Goal: Check status: Check status

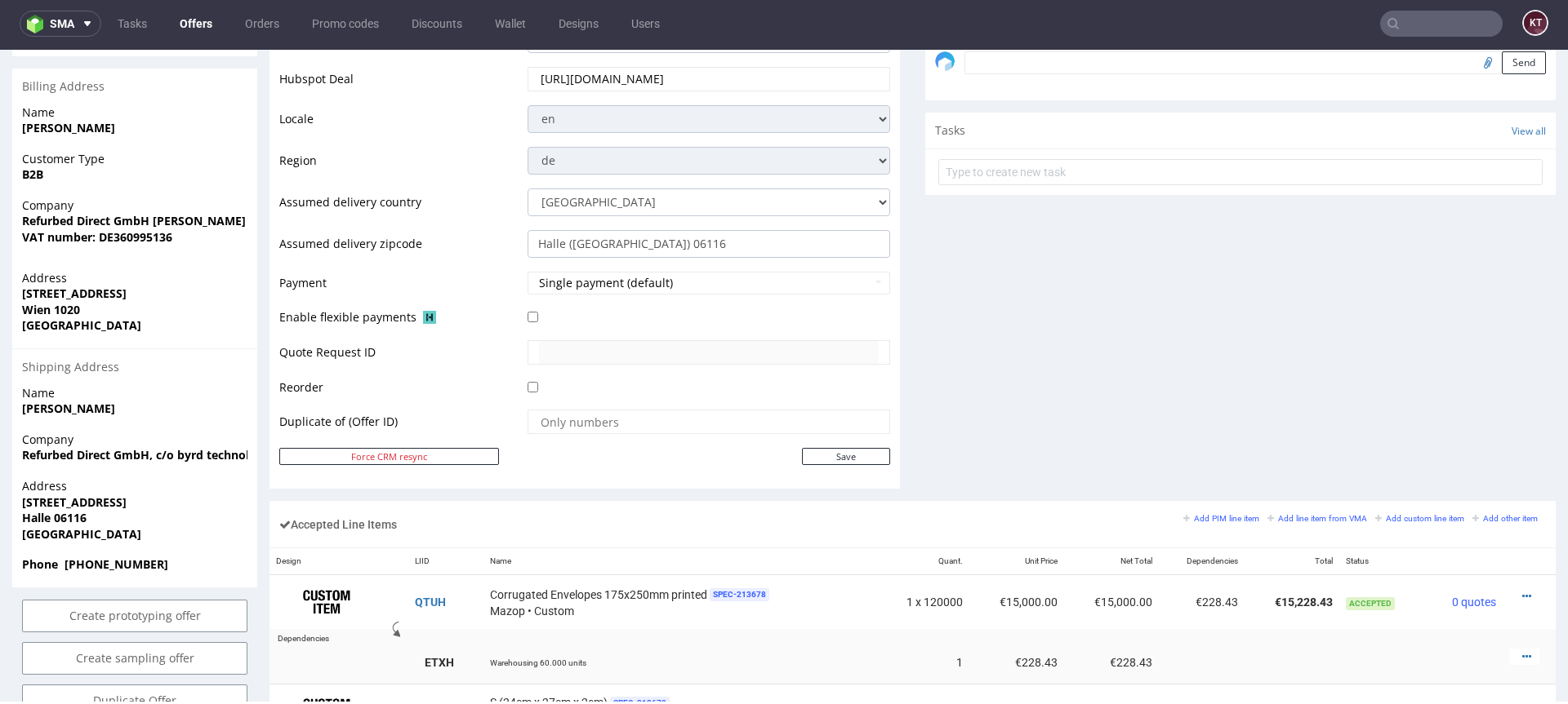
scroll to position [550, 0]
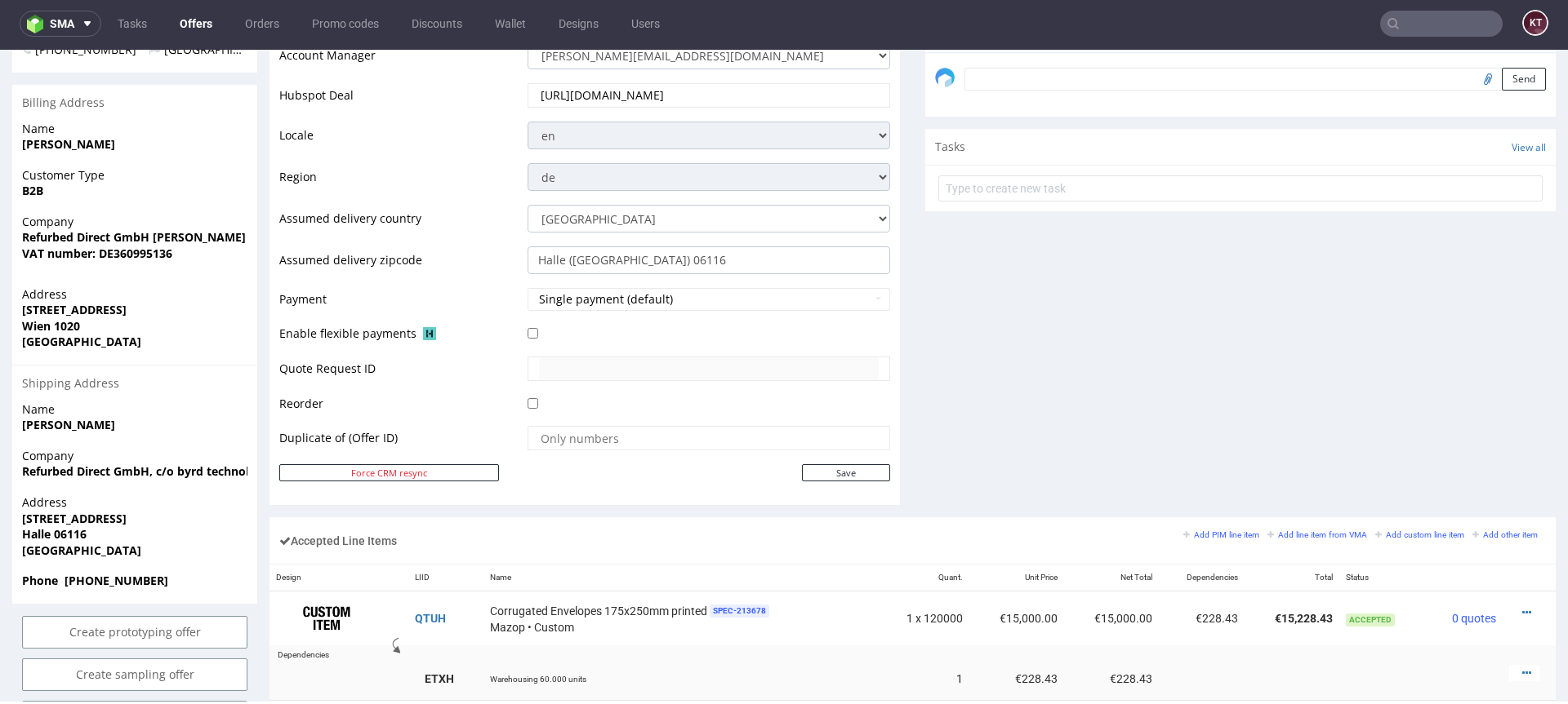
click at [413, 464] on div "Force CRM resync" at bounding box center [389, 473] width 220 height 17
click at [412, 476] on button "Force CRM resync" at bounding box center [389, 473] width 220 height 17
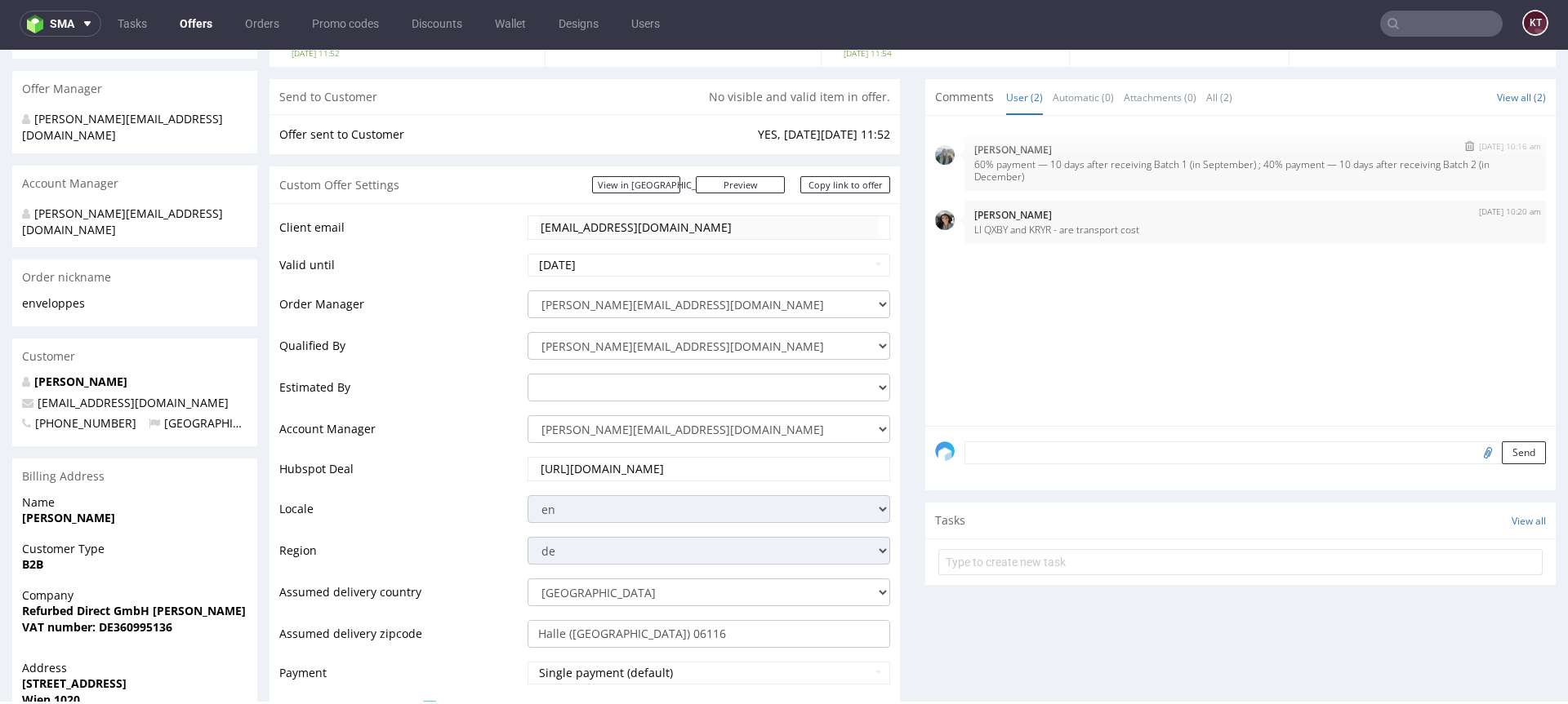
scroll to position [0, 0]
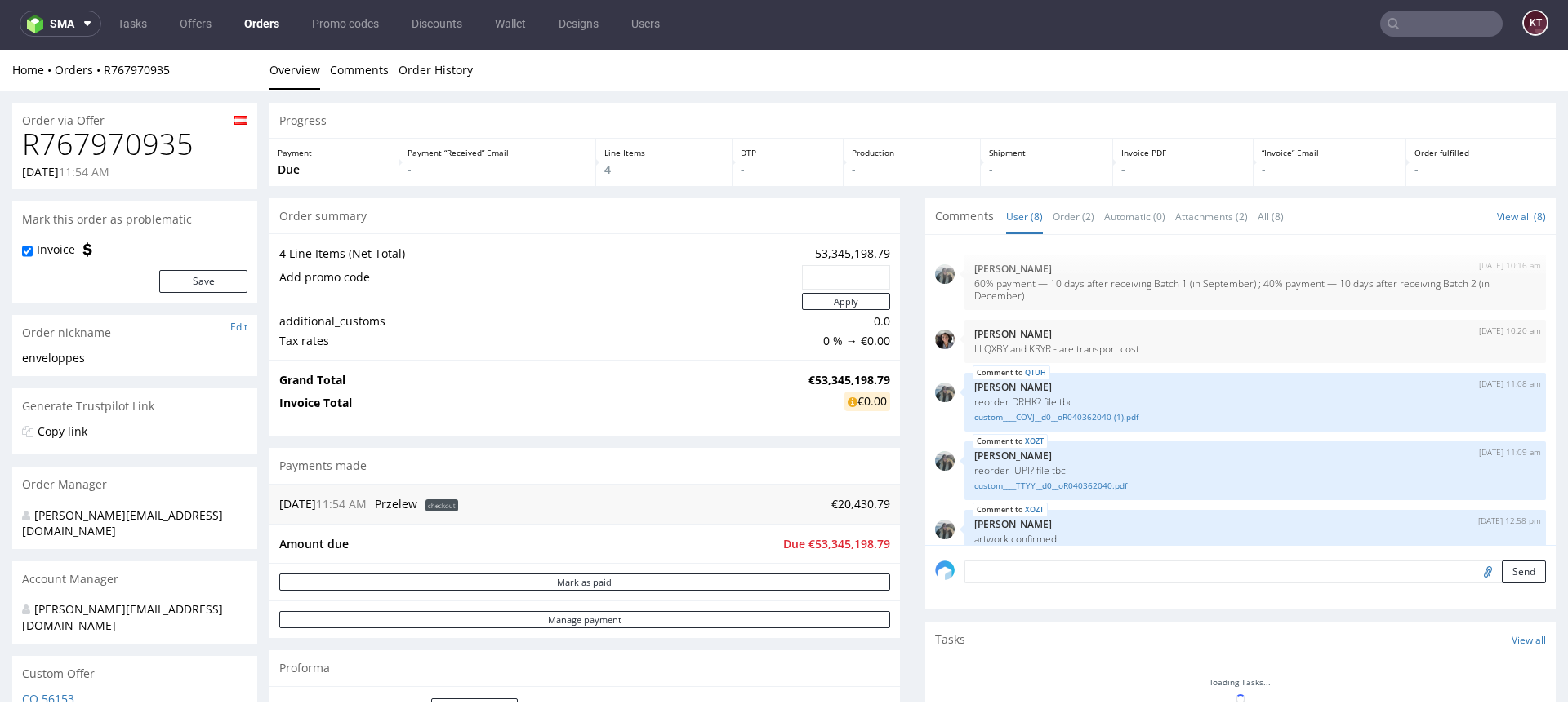
scroll to position [177, 0]
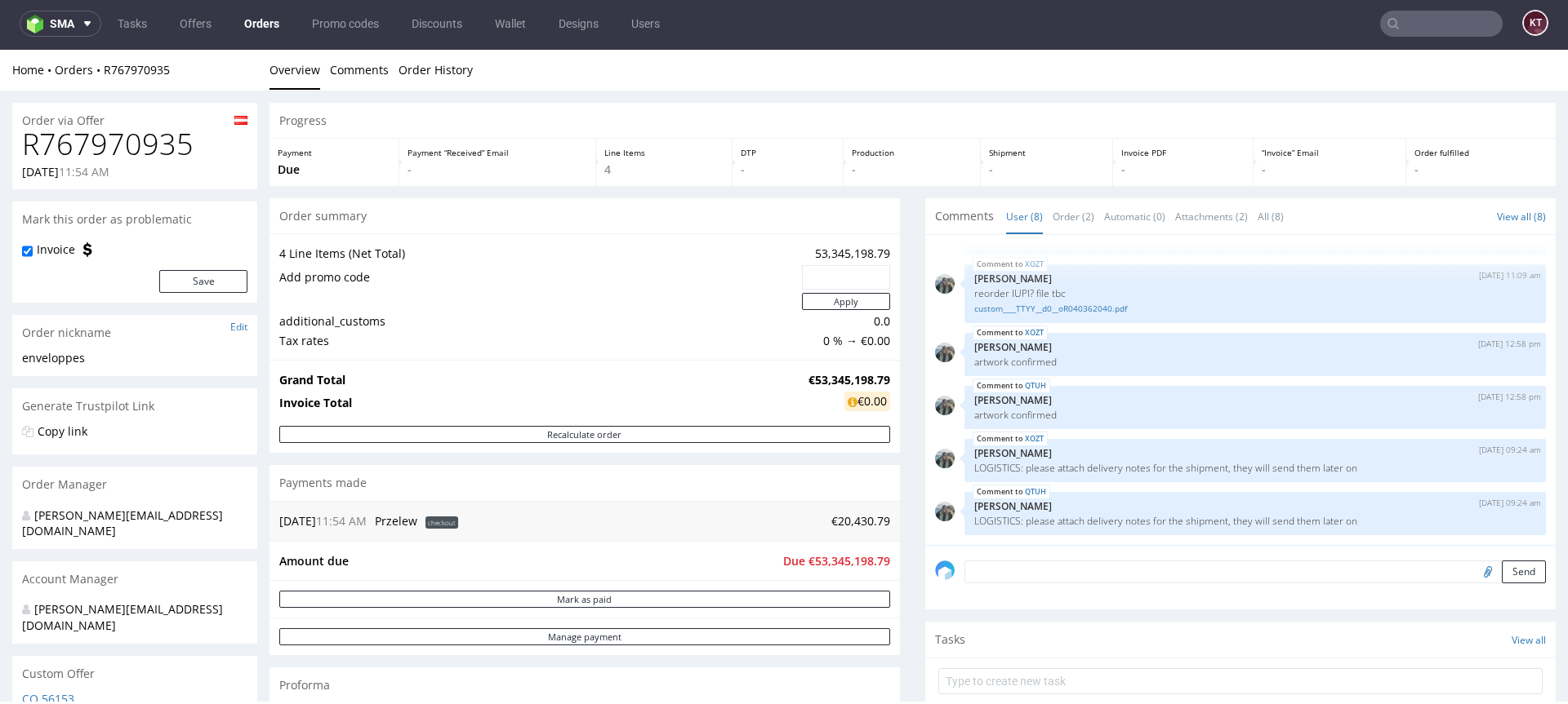
click at [710, 466] on div "Payments made" at bounding box center [584, 483] width 630 height 36
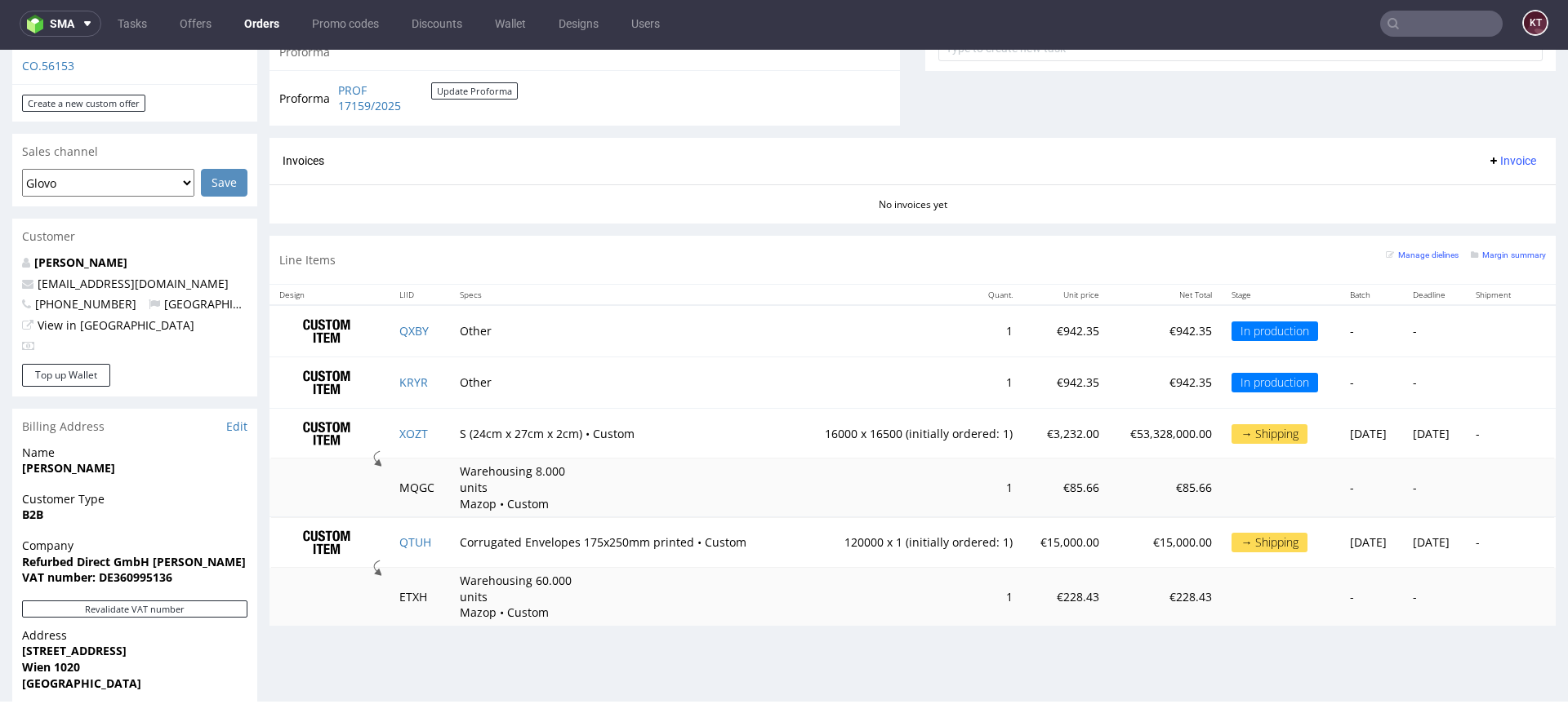
scroll to position [687, 0]
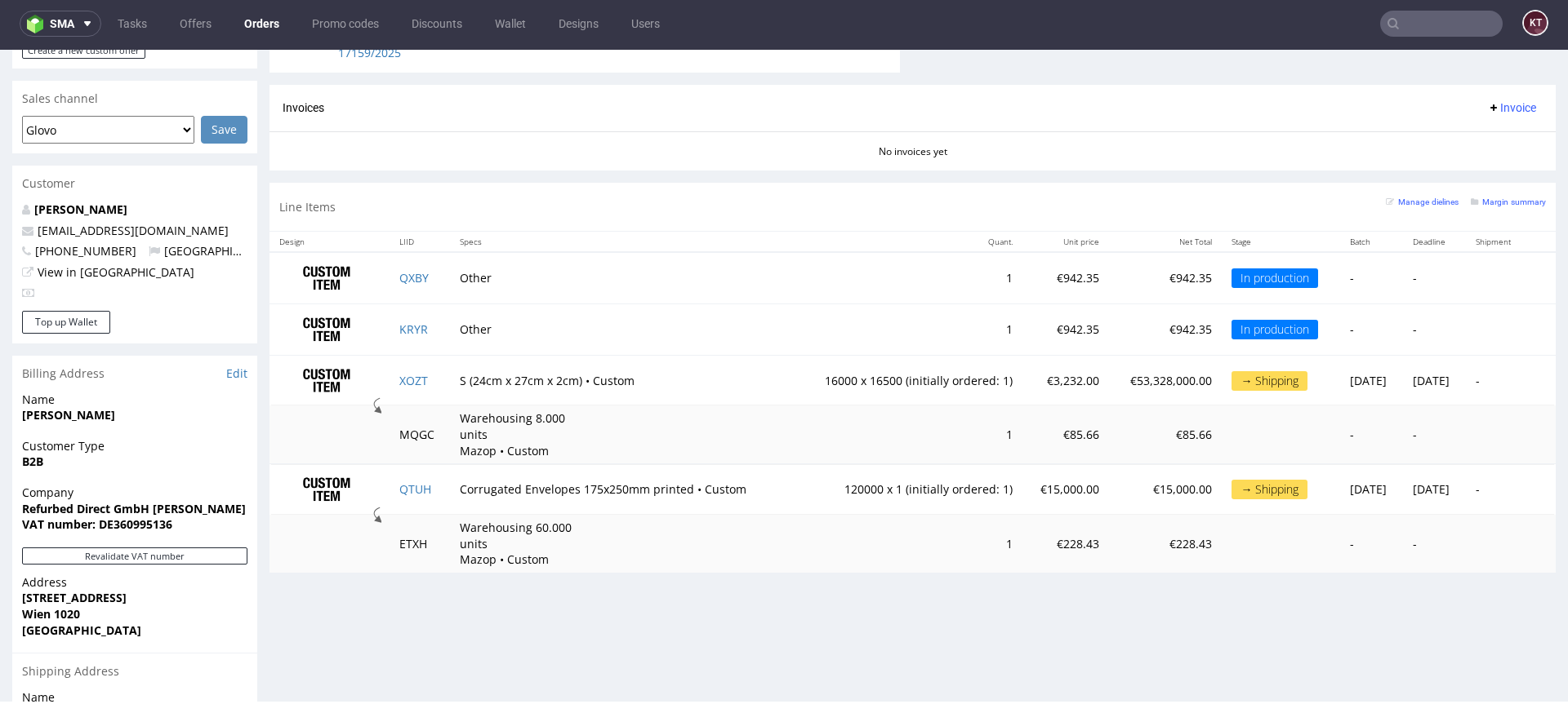
click at [791, 456] on td "1" at bounding box center [906, 434] width 231 height 58
click at [855, 444] on td "1" at bounding box center [906, 434] width 231 height 58
click at [717, 418] on td "Warehousing 8.000 units Mazop • Custom" at bounding box center [620, 434] width 340 height 58
click at [828, 426] on td "1" at bounding box center [906, 434] width 231 height 58
click at [1026, 408] on td "€85.66" at bounding box center [1065, 434] width 87 height 58
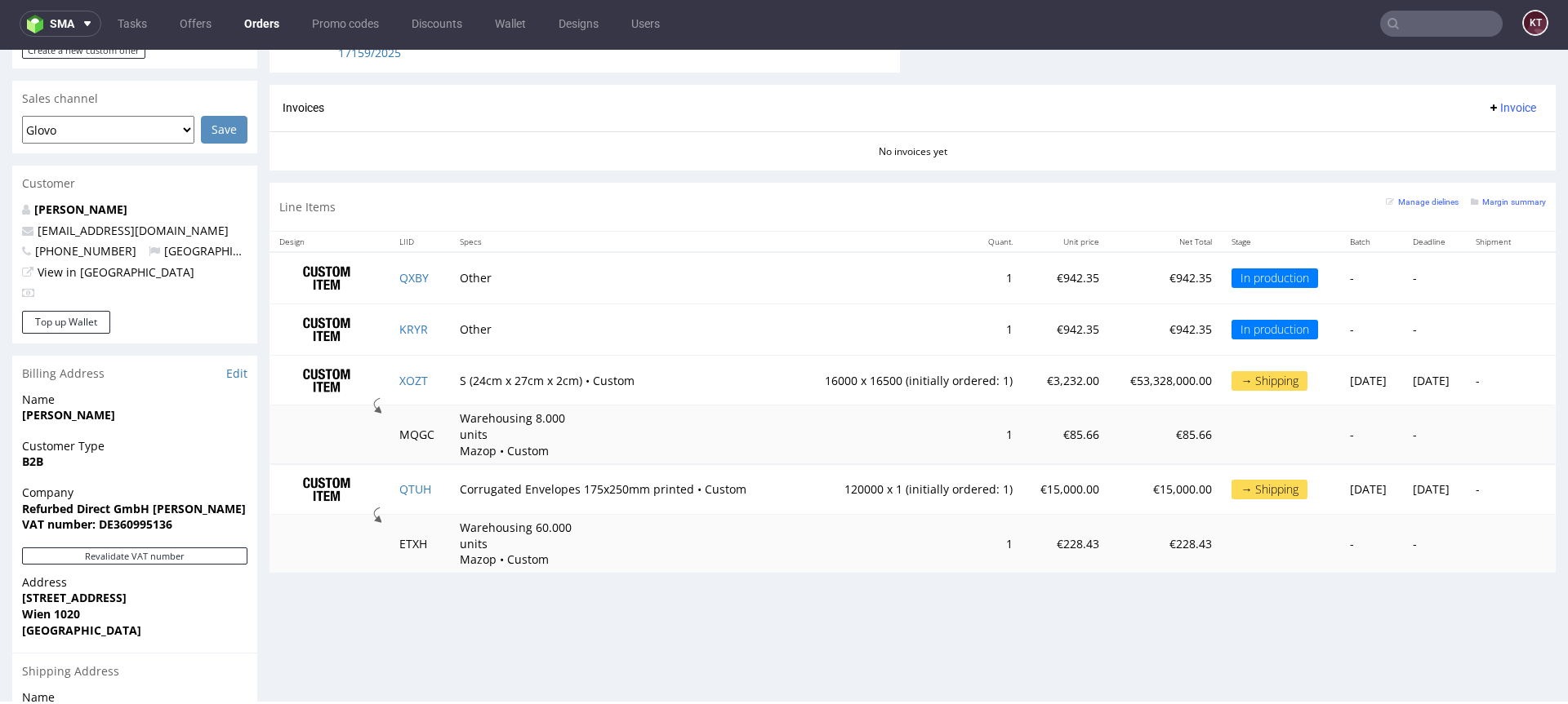
click at [1109, 400] on td "€53,328,000.00" at bounding box center [1165, 380] width 112 height 51
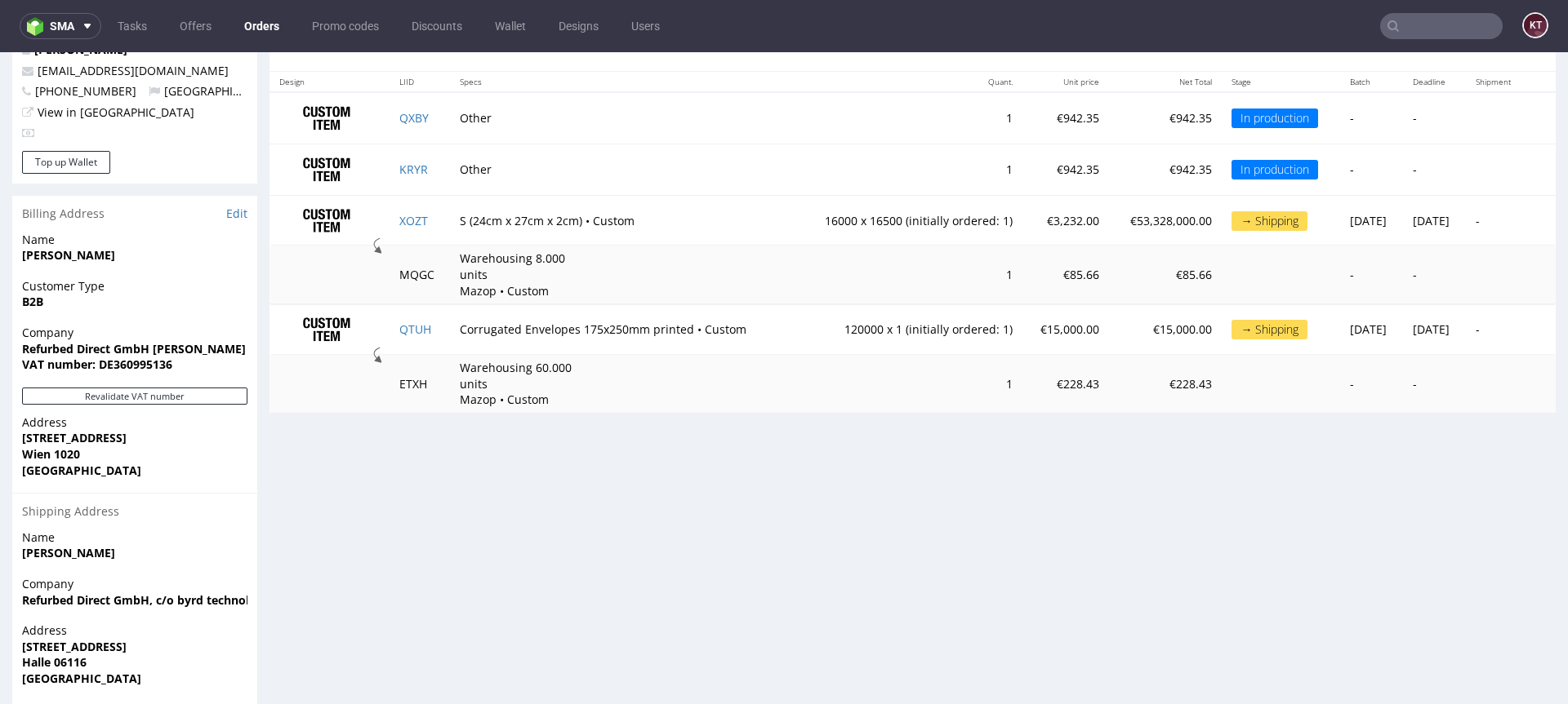
scroll to position [748, 0]
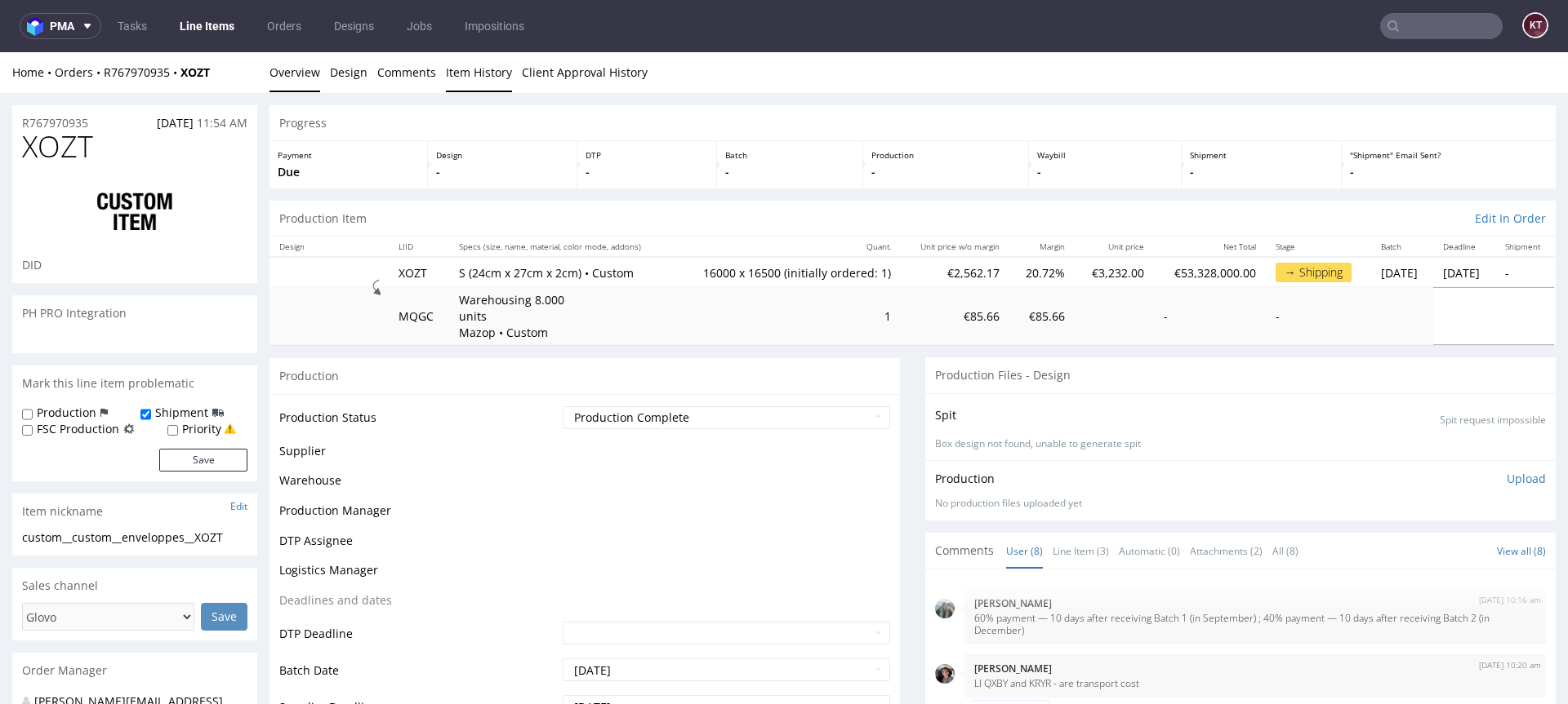
scroll to position [177, 0]
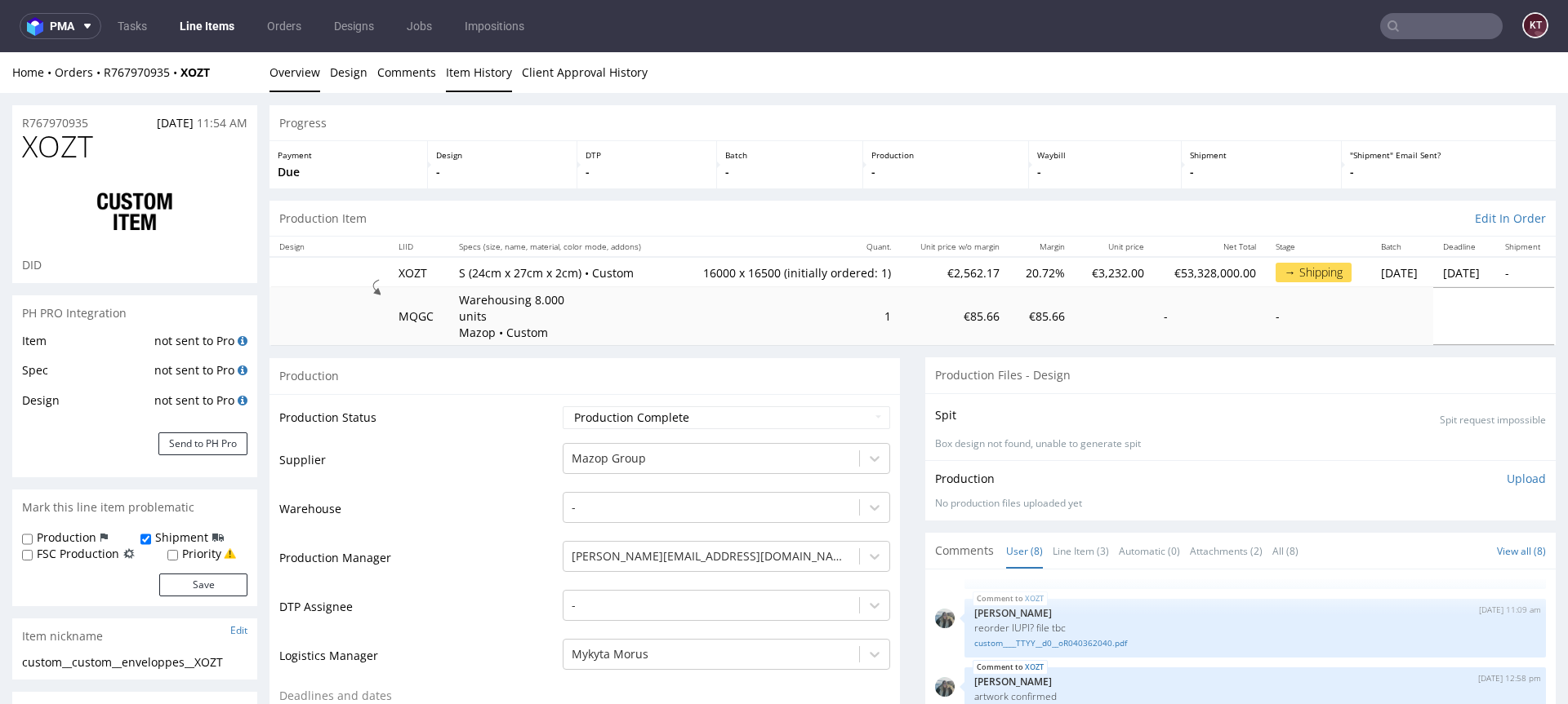
click at [453, 68] on link "Item History" at bounding box center [479, 72] width 66 height 40
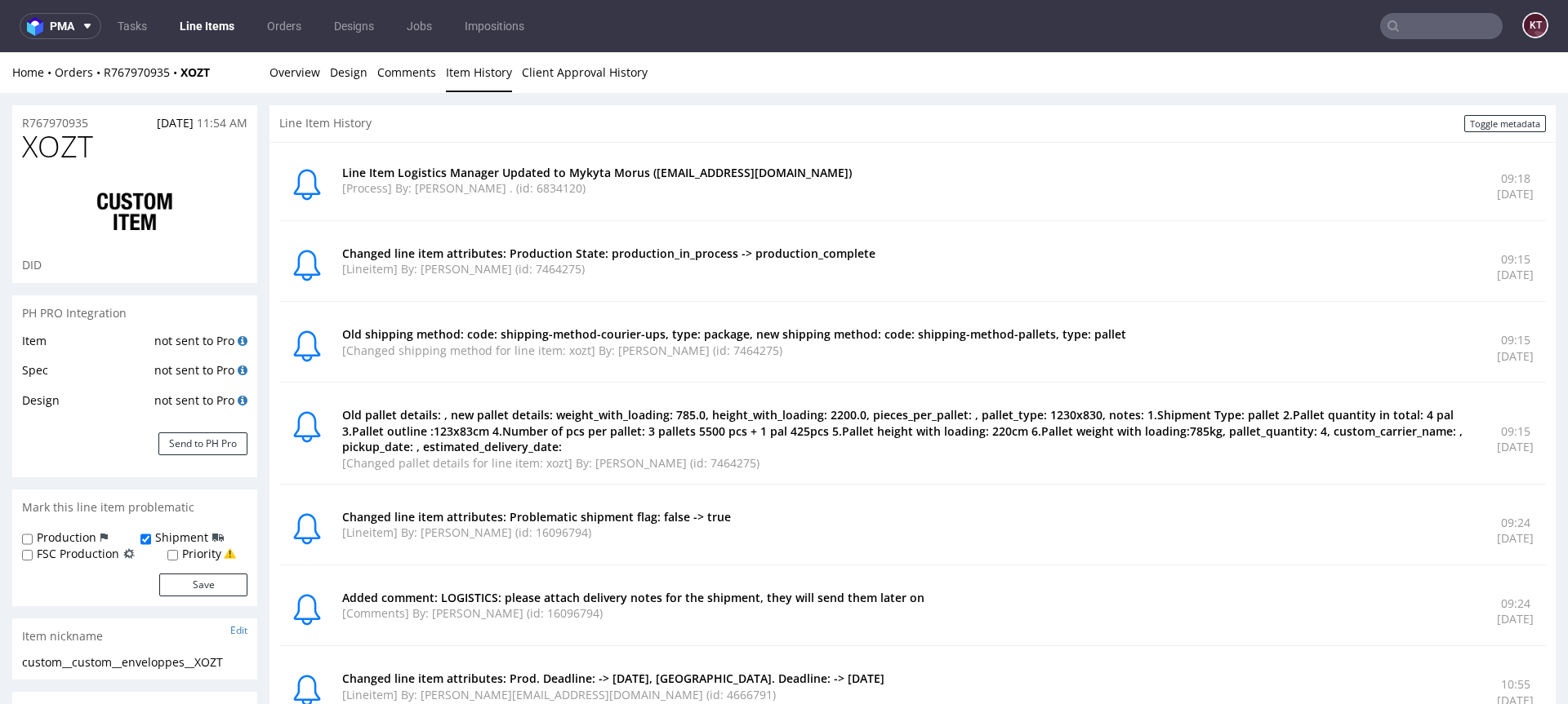
click at [717, 194] on p "[Process] By: [PERSON_NAME] . (id: 6834120)" at bounding box center [909, 189] width 1135 height 16
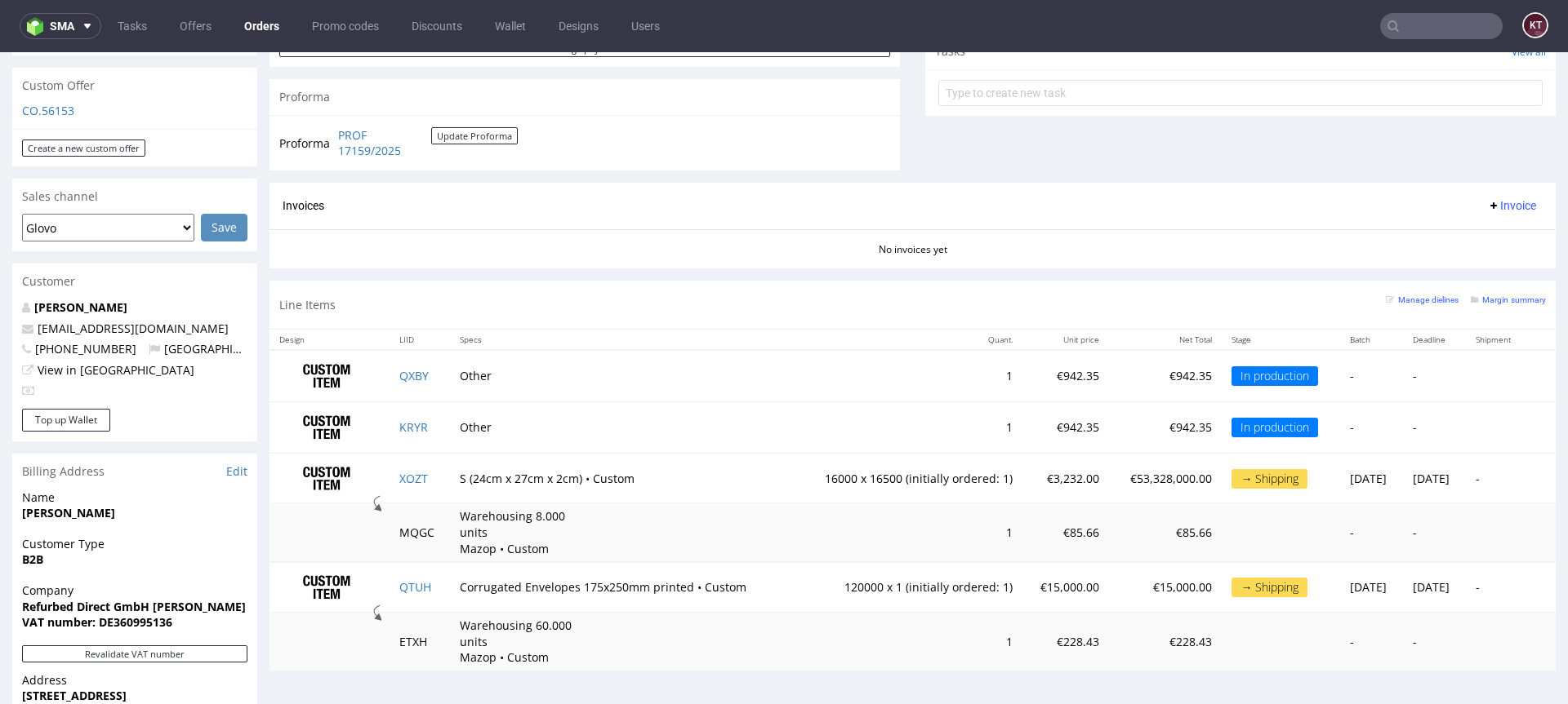
scroll to position [641, 0]
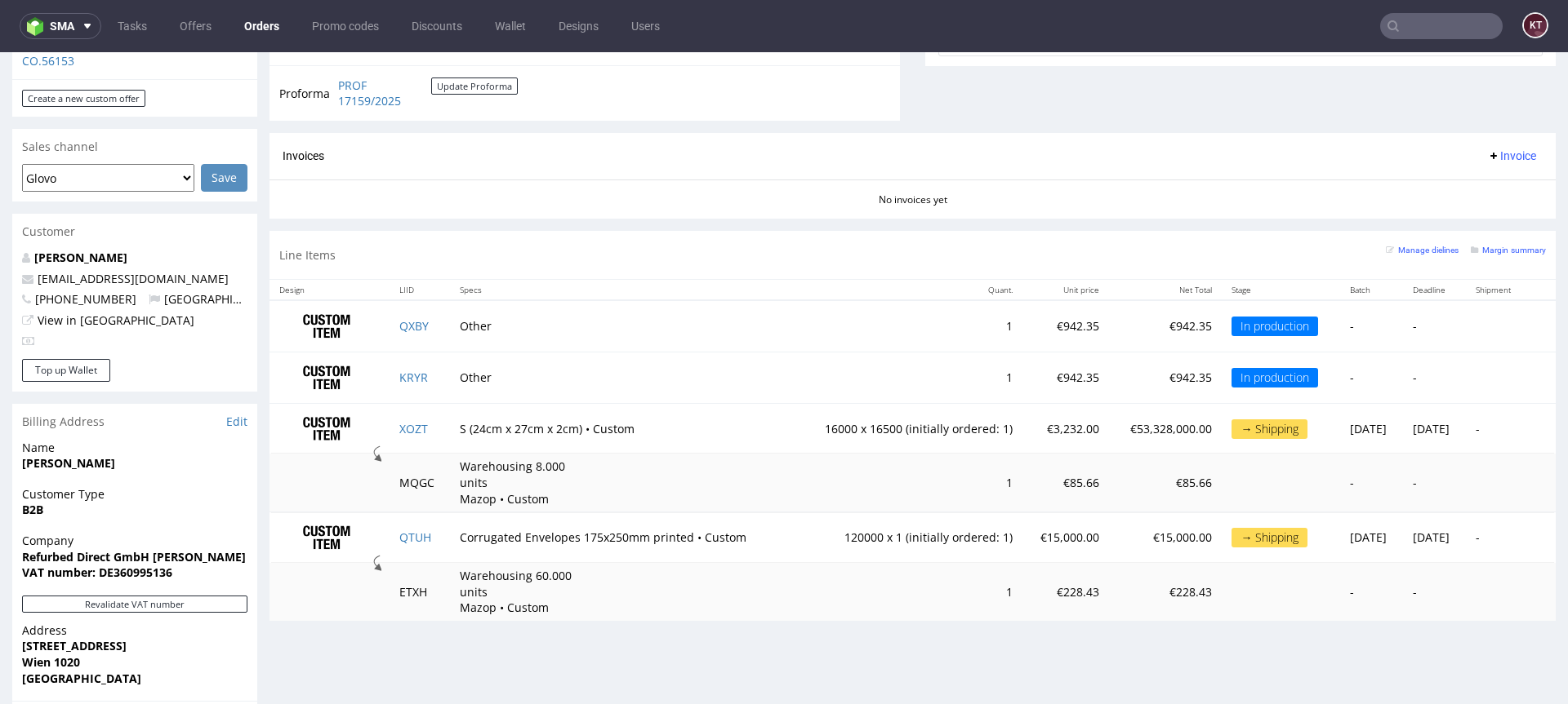
click at [1109, 448] on td "€53,328,000.00" at bounding box center [1165, 428] width 112 height 51
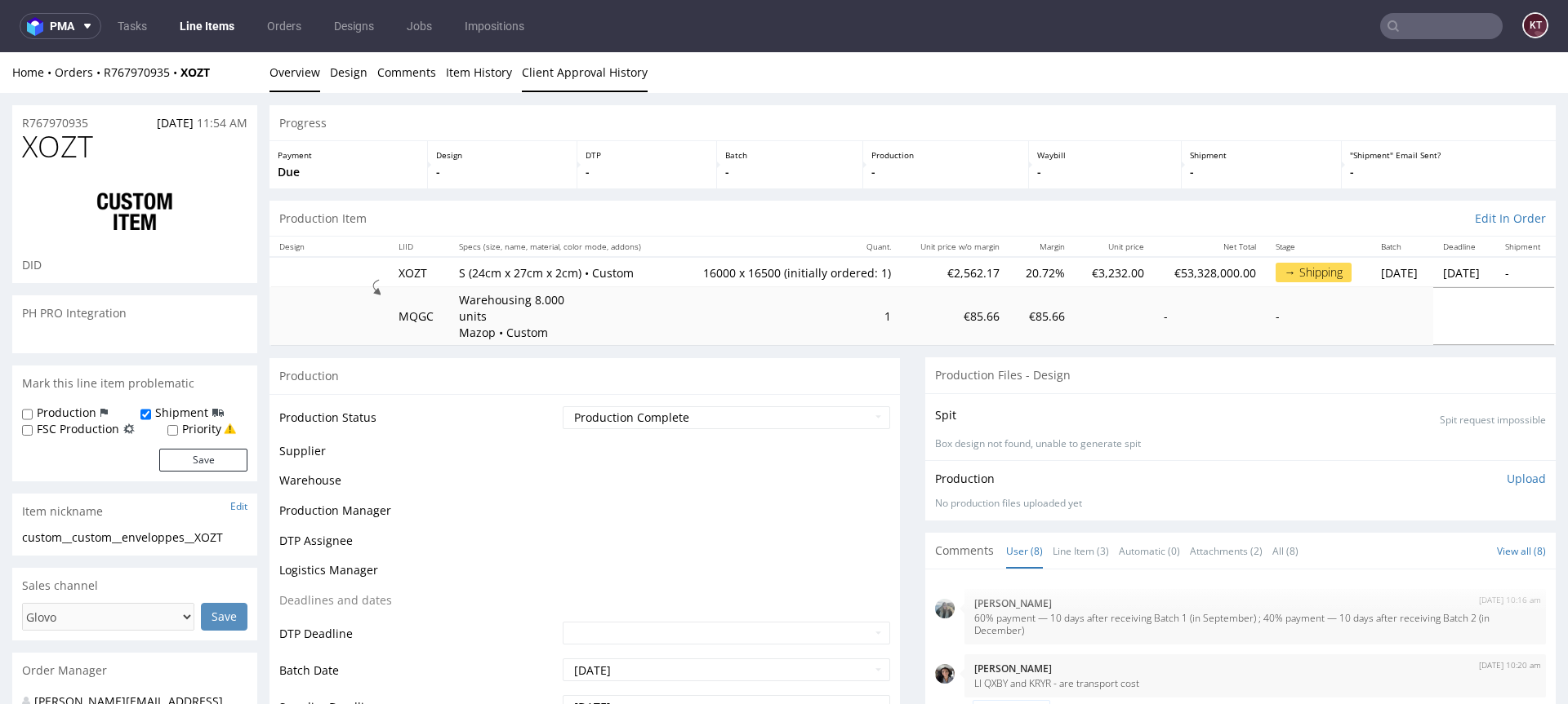
scroll to position [177, 0]
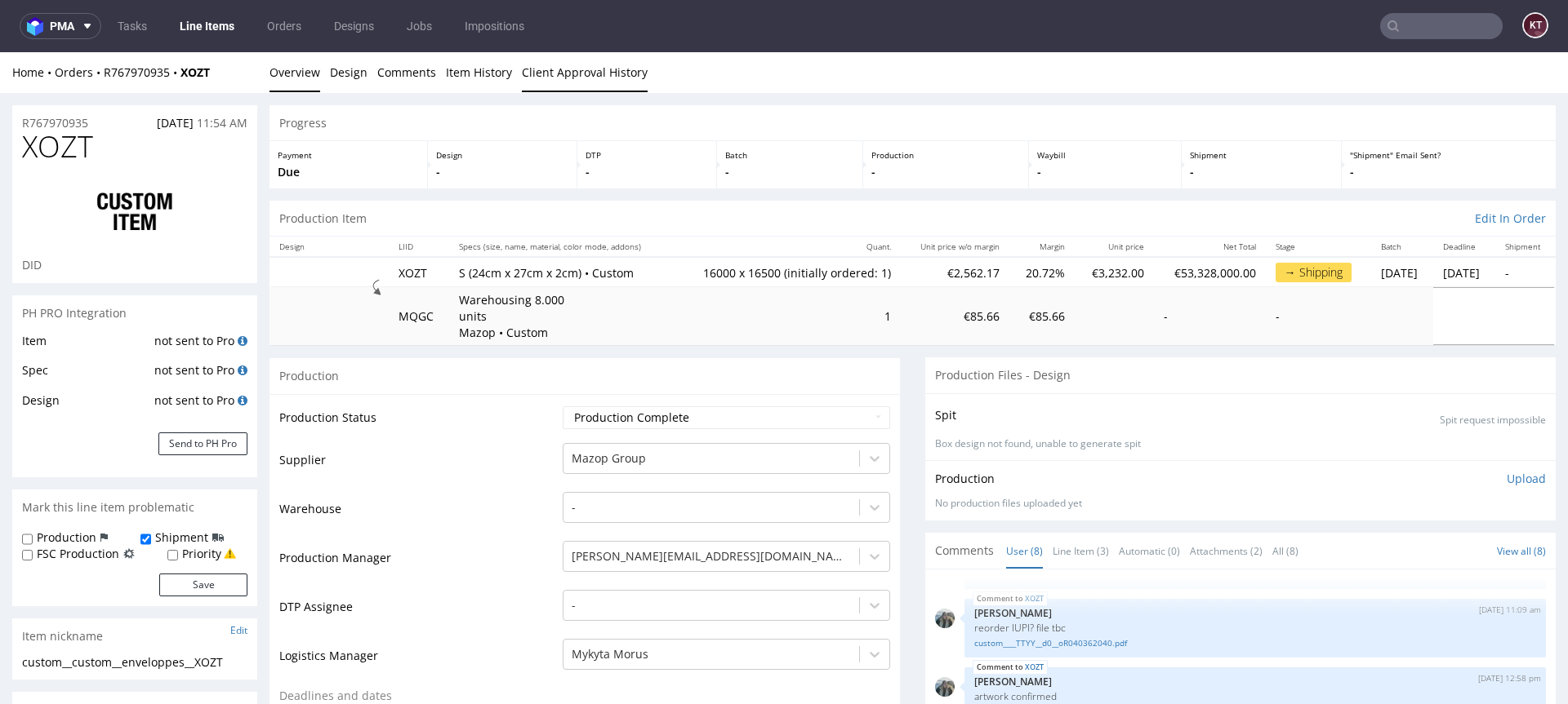
click at [593, 80] on link "Client Approval History" at bounding box center [584, 72] width 125 height 40
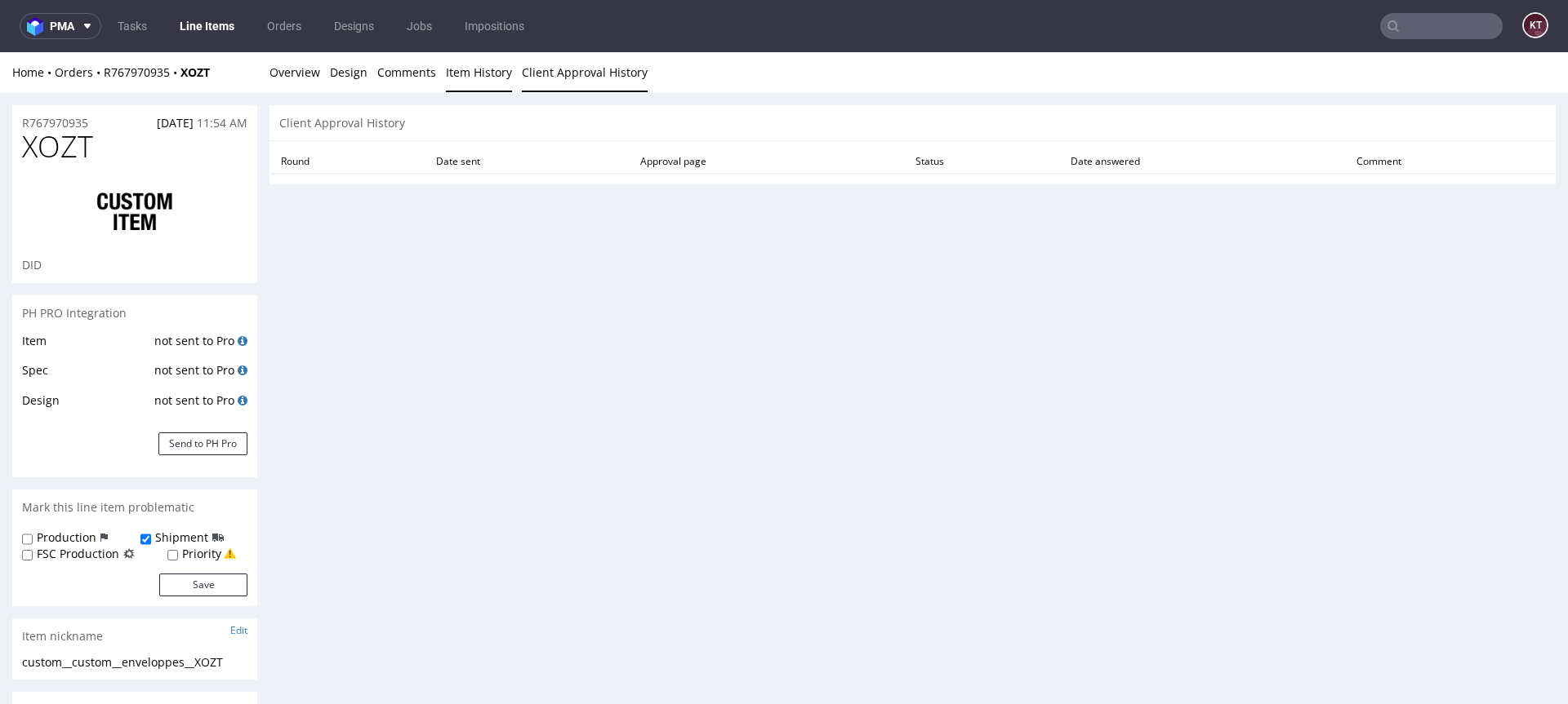
click at [475, 74] on link "Item History" at bounding box center [479, 72] width 66 height 40
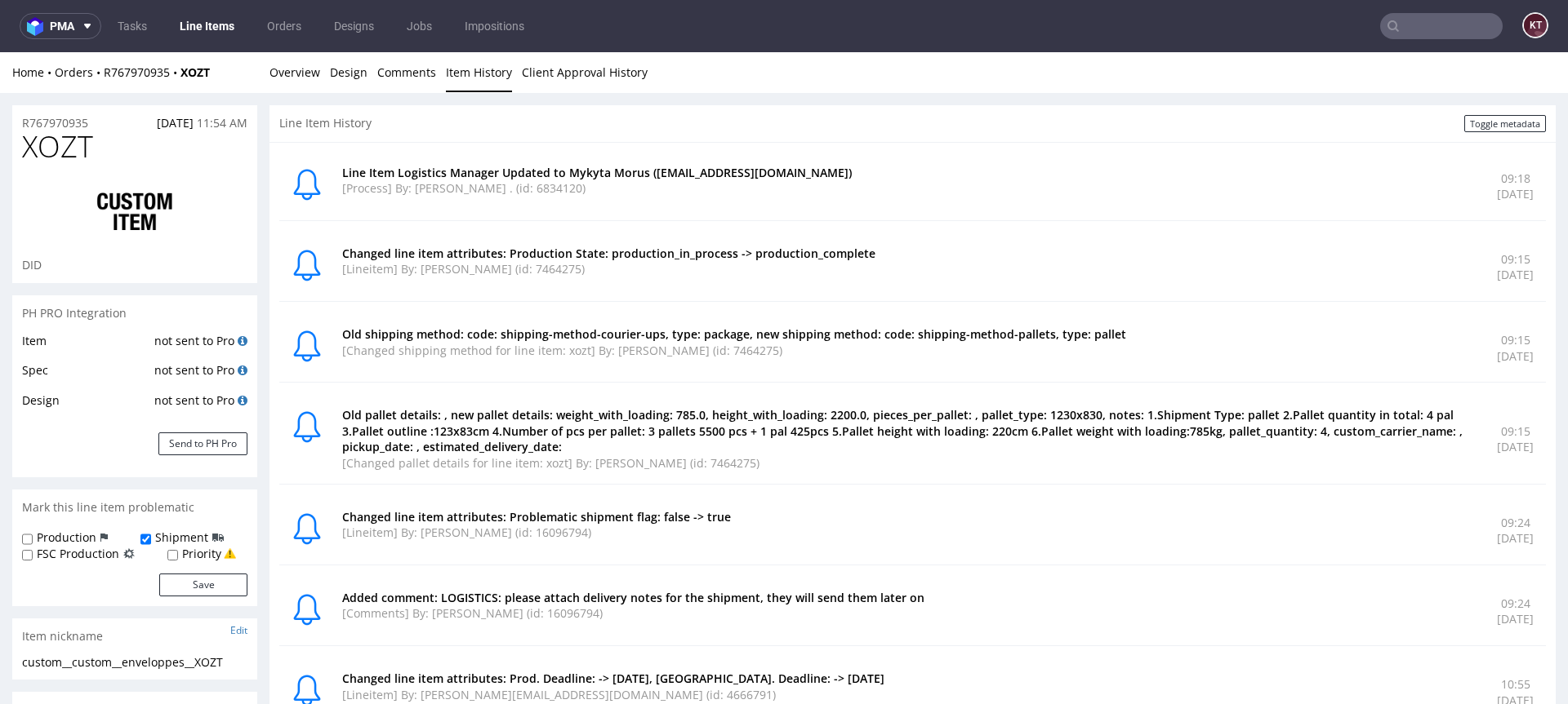
click at [653, 223] on div "Line Item Logistics Manager Updated to Mykyta Morus ([EMAIL_ADDRESS][DOMAIN_NAM…" at bounding box center [913, 642] width 1267 height 979
click at [709, 362] on div "Old shipping method: code: shipping-method-courier-ups, type: package, new ship…" at bounding box center [909, 348] width 1135 height 43
click at [781, 346] on p "[Changed shipping method for line item: xozt] By: [PERSON_NAME] (id: 7464275)" at bounding box center [909, 350] width 1135 height 16
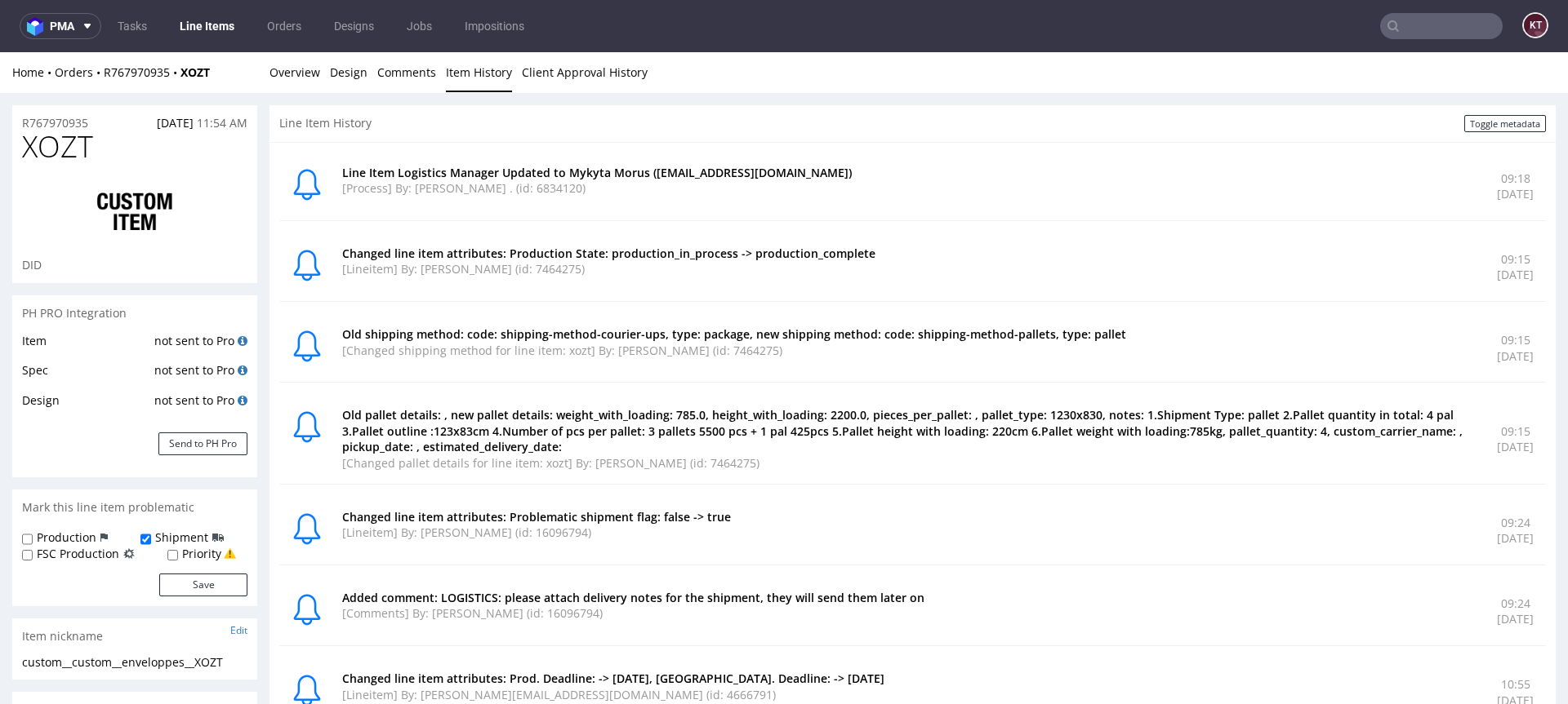
click at [781, 346] on p "[Changed shipping method for line item: xozt] By: [PERSON_NAME] (id: 7464275)" at bounding box center [909, 350] width 1135 height 16
click at [826, 442] on p "Old pallet details: , new pallet details: weight_with_loading: 785.0, height_wi…" at bounding box center [909, 432] width 1135 height 48
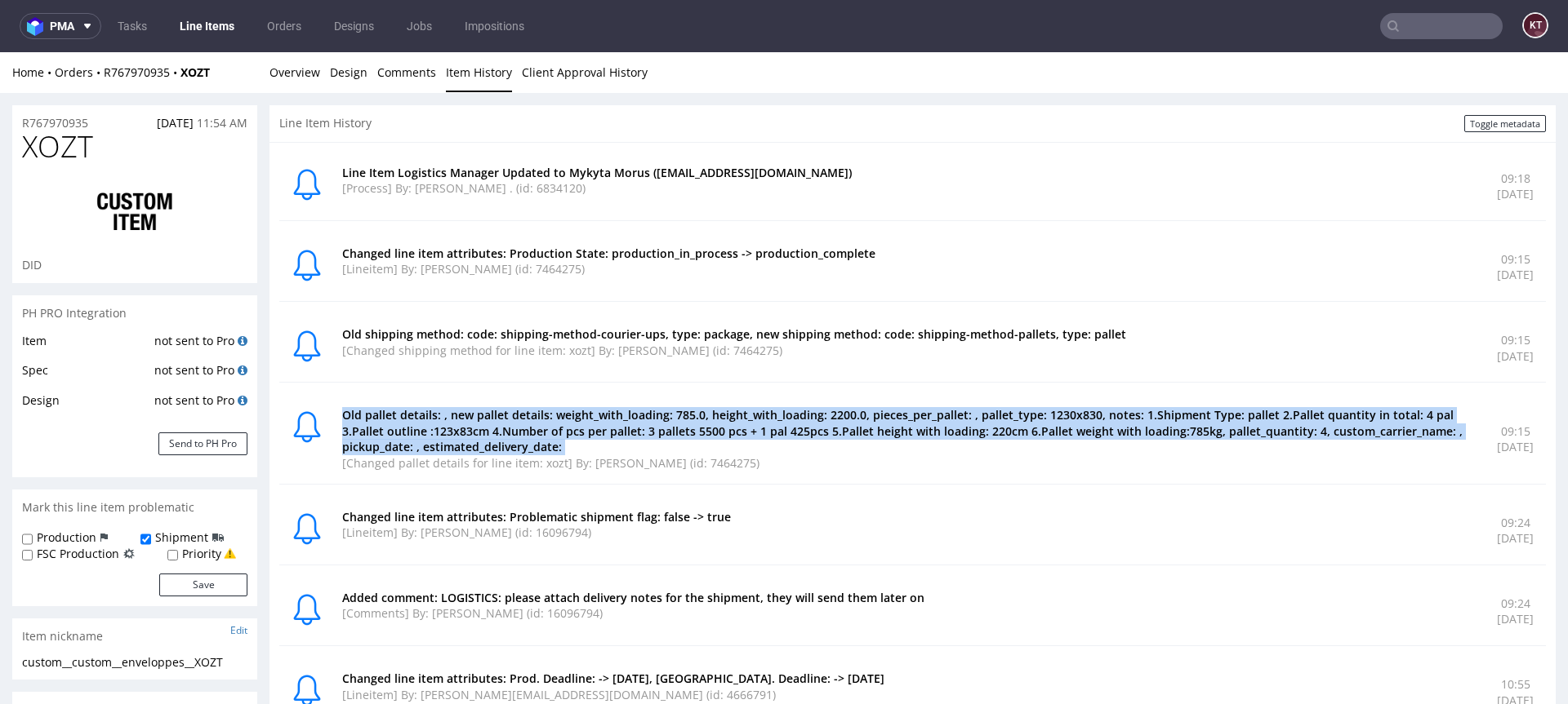
click at [804, 453] on p "Old pallet details: , new pallet details: weight_with_loading: 785.0, height_wi…" at bounding box center [909, 432] width 1135 height 48
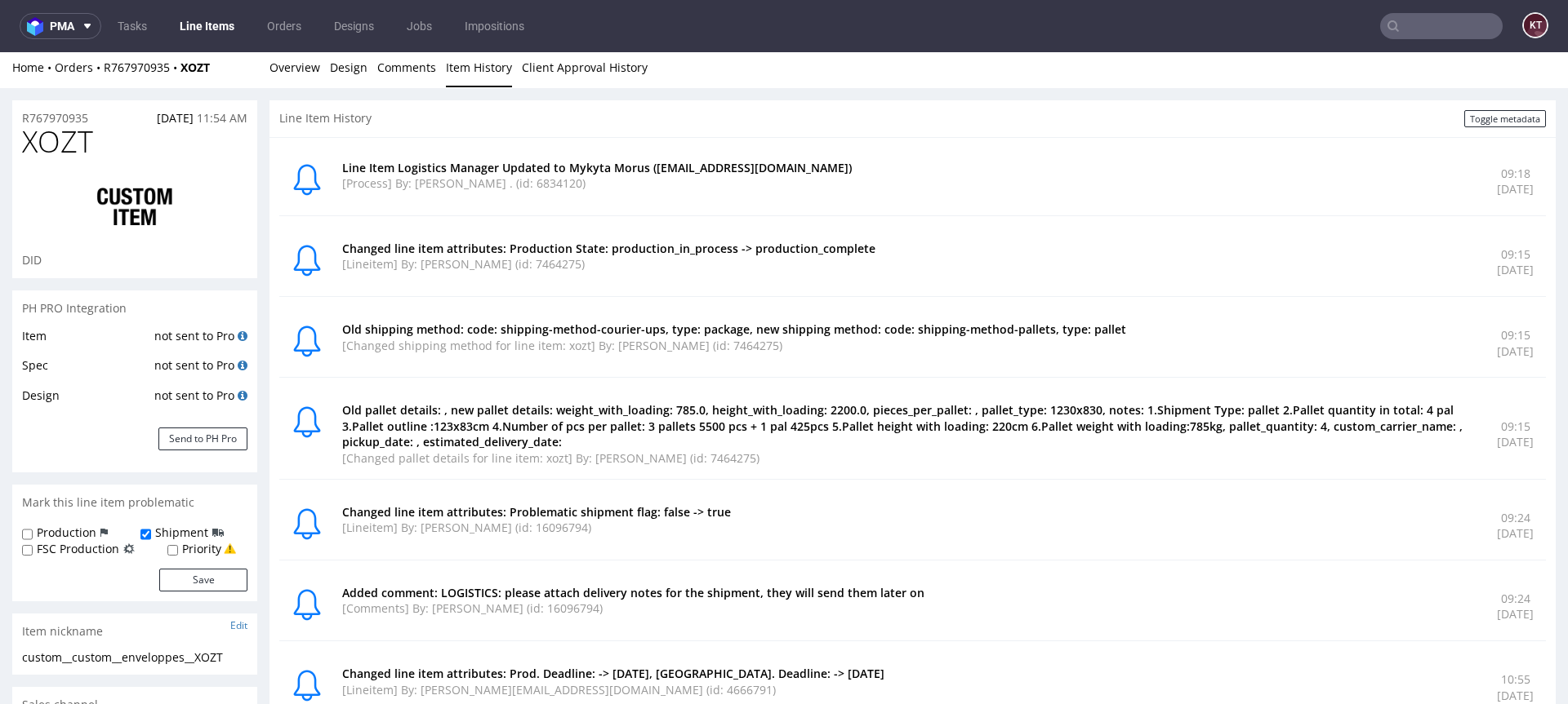
scroll to position [0, 0]
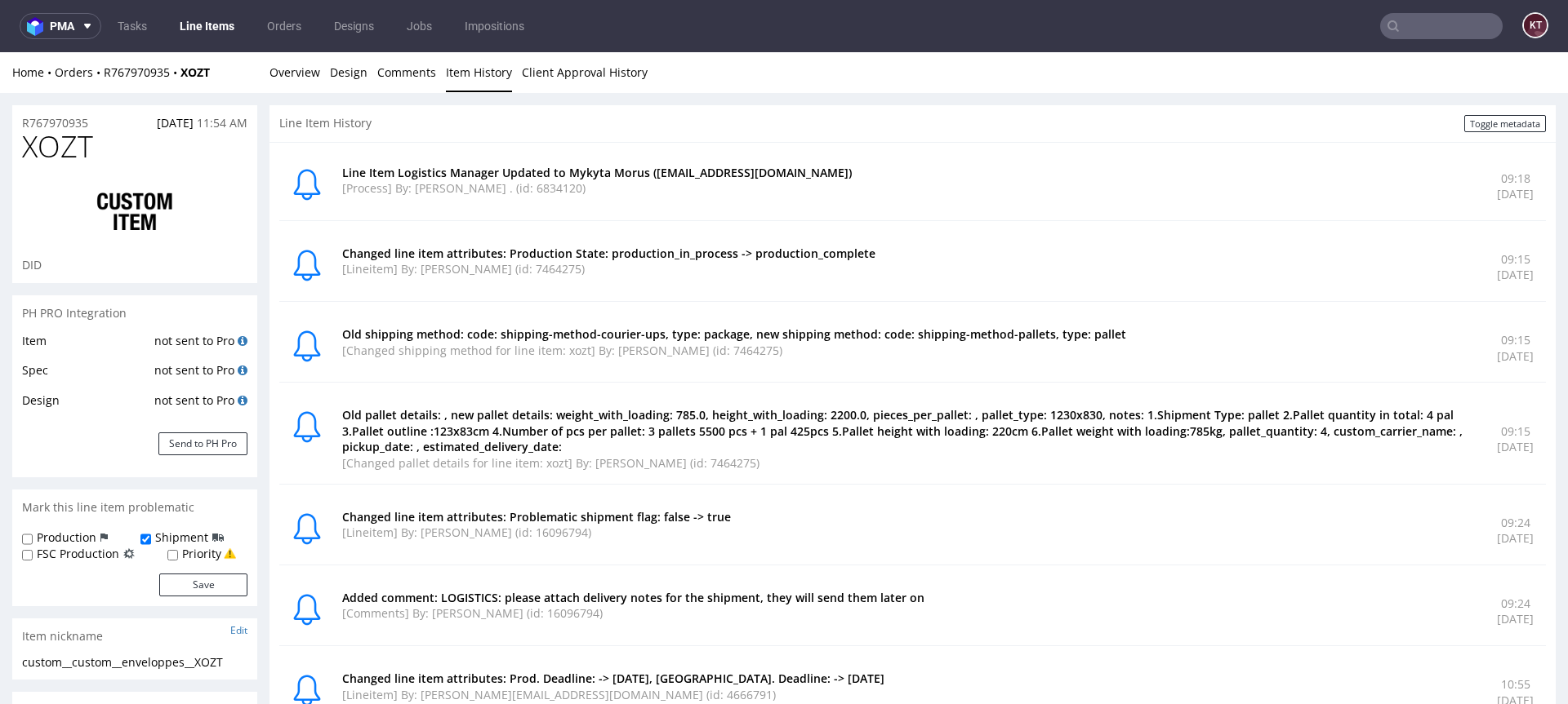
click at [500, 209] on div "Line Item Logistics Manager Updated to Mykyta Morus ([EMAIL_ADDRESS][DOMAIN_NAM…" at bounding box center [913, 186] width 1267 height 68
click at [537, 208] on div "Line Item Logistics Manager Updated to Mykyta Morus ([EMAIL_ADDRESS][DOMAIN_NAM…" at bounding box center [909, 187] width 1135 height 43
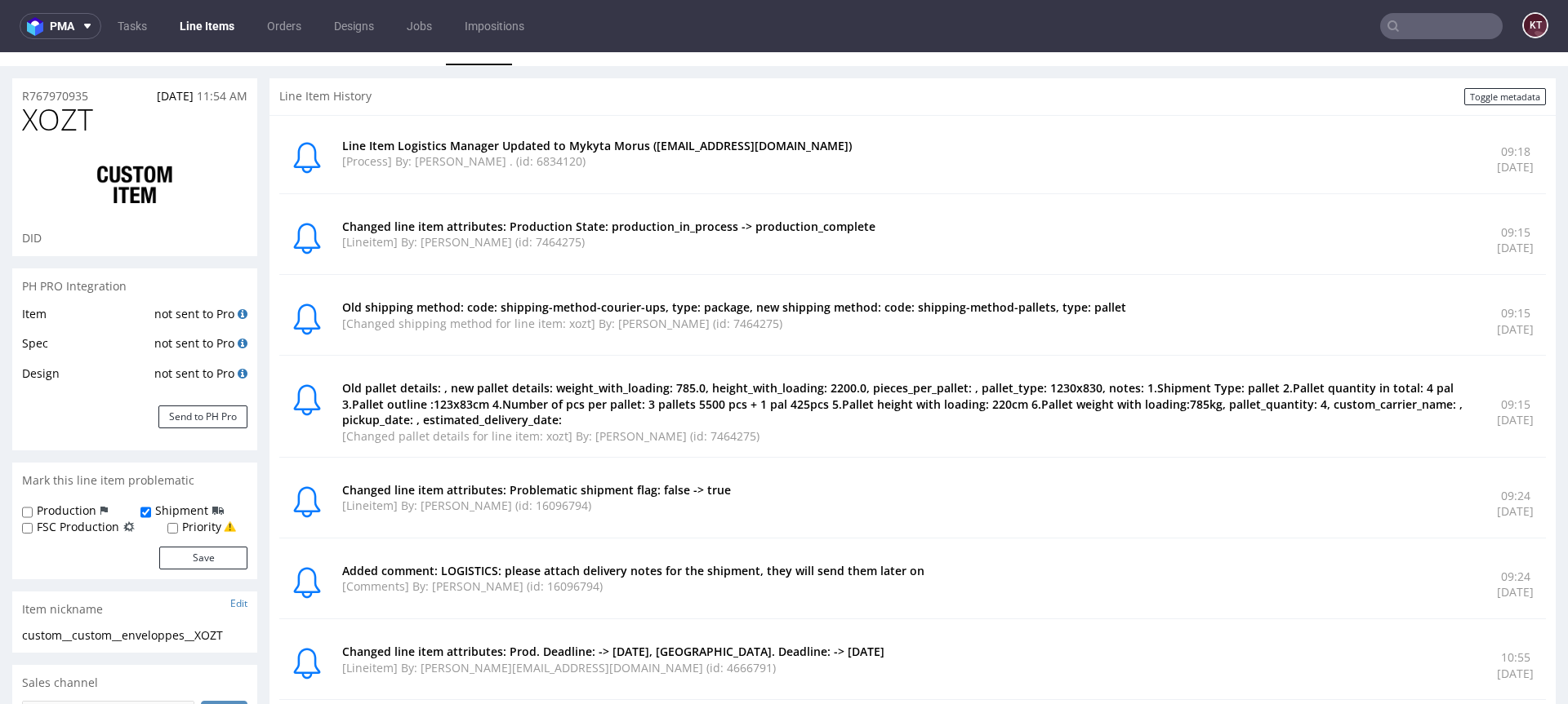
scroll to position [28, 0]
click at [682, 317] on p "[Changed shipping method for line item: xozt] By: [PERSON_NAME] (id: 7464275)" at bounding box center [909, 323] width 1135 height 16
click at [583, 326] on p "[Changed shipping method for line item: xozt] By: [PERSON_NAME] (id: 7464275)" at bounding box center [909, 323] width 1135 height 16
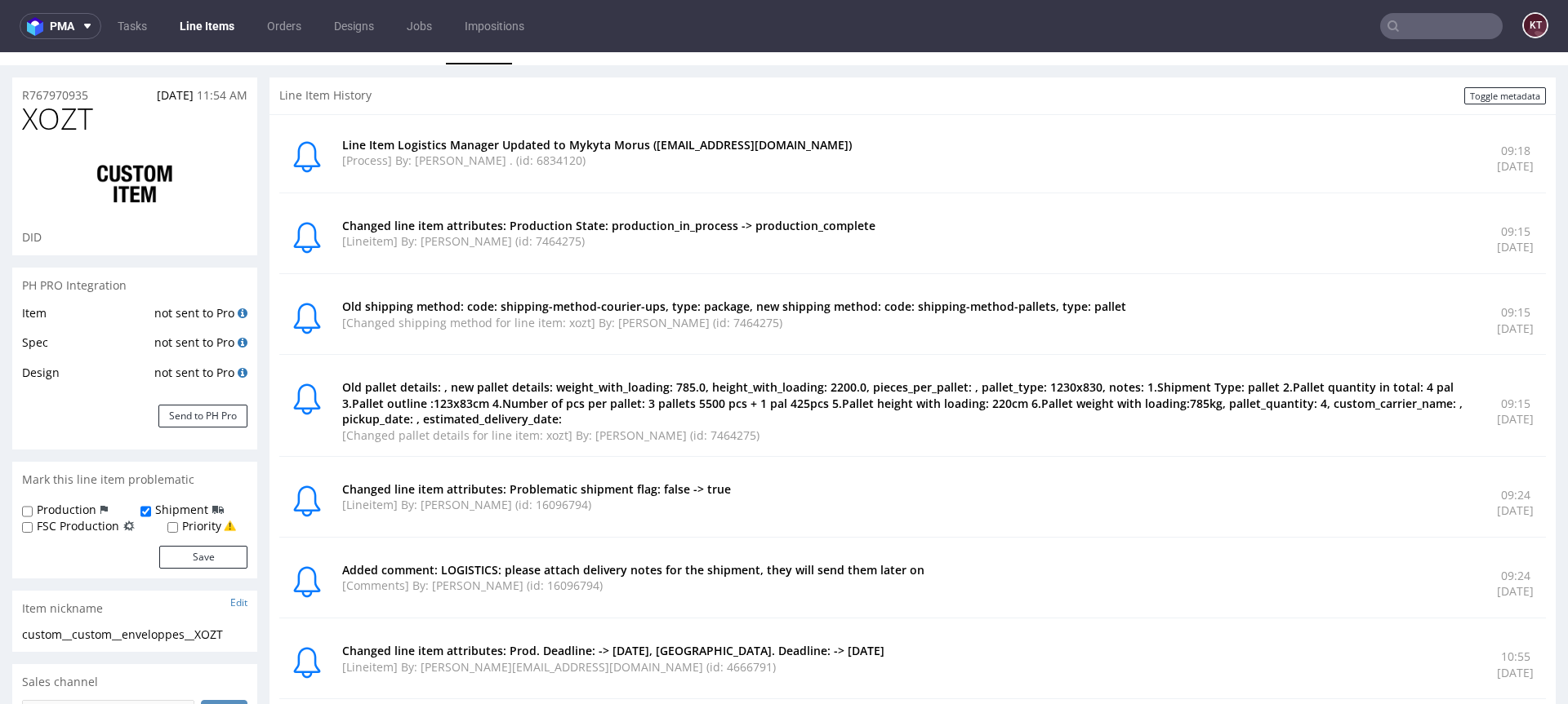
scroll to position [0, 0]
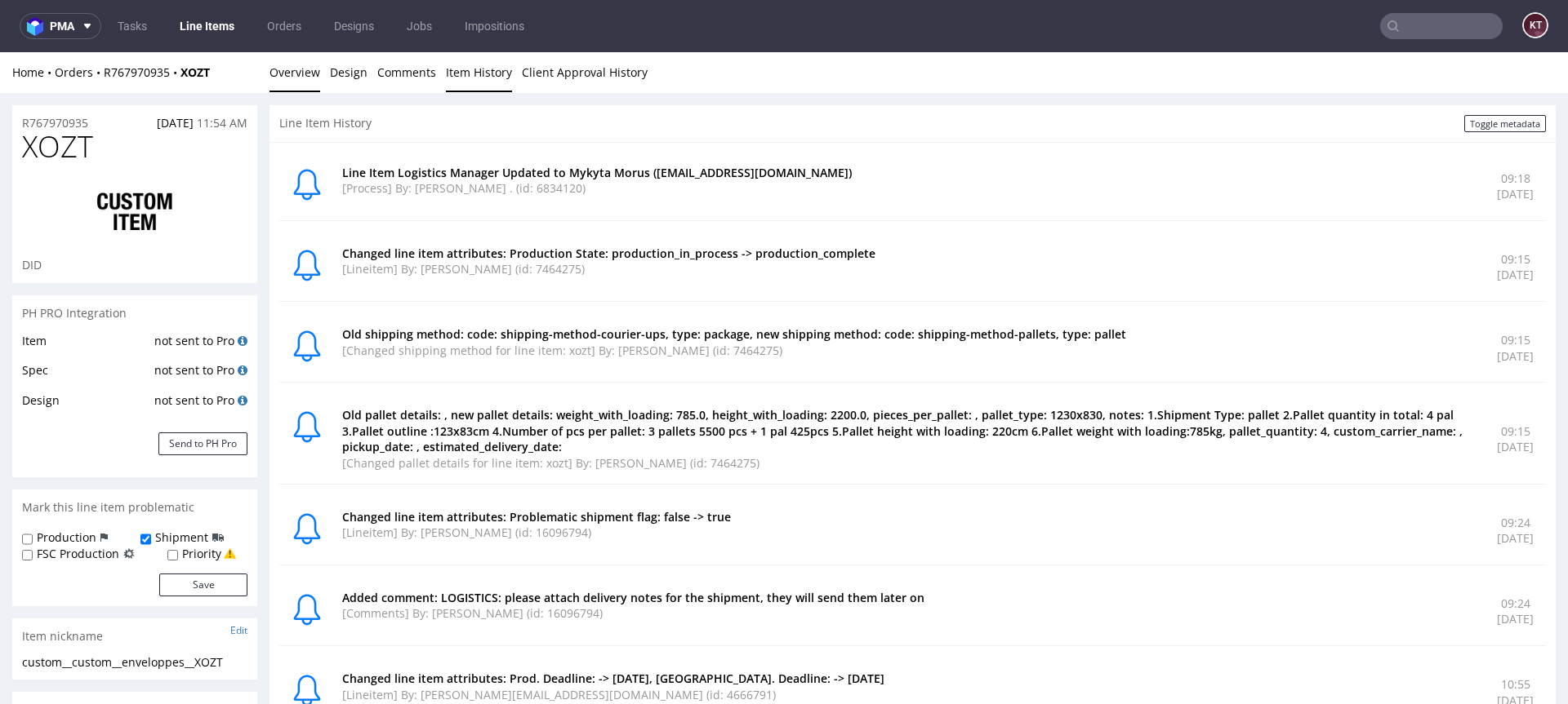
click at [308, 85] on link "Overview" at bounding box center [294, 72] width 51 height 40
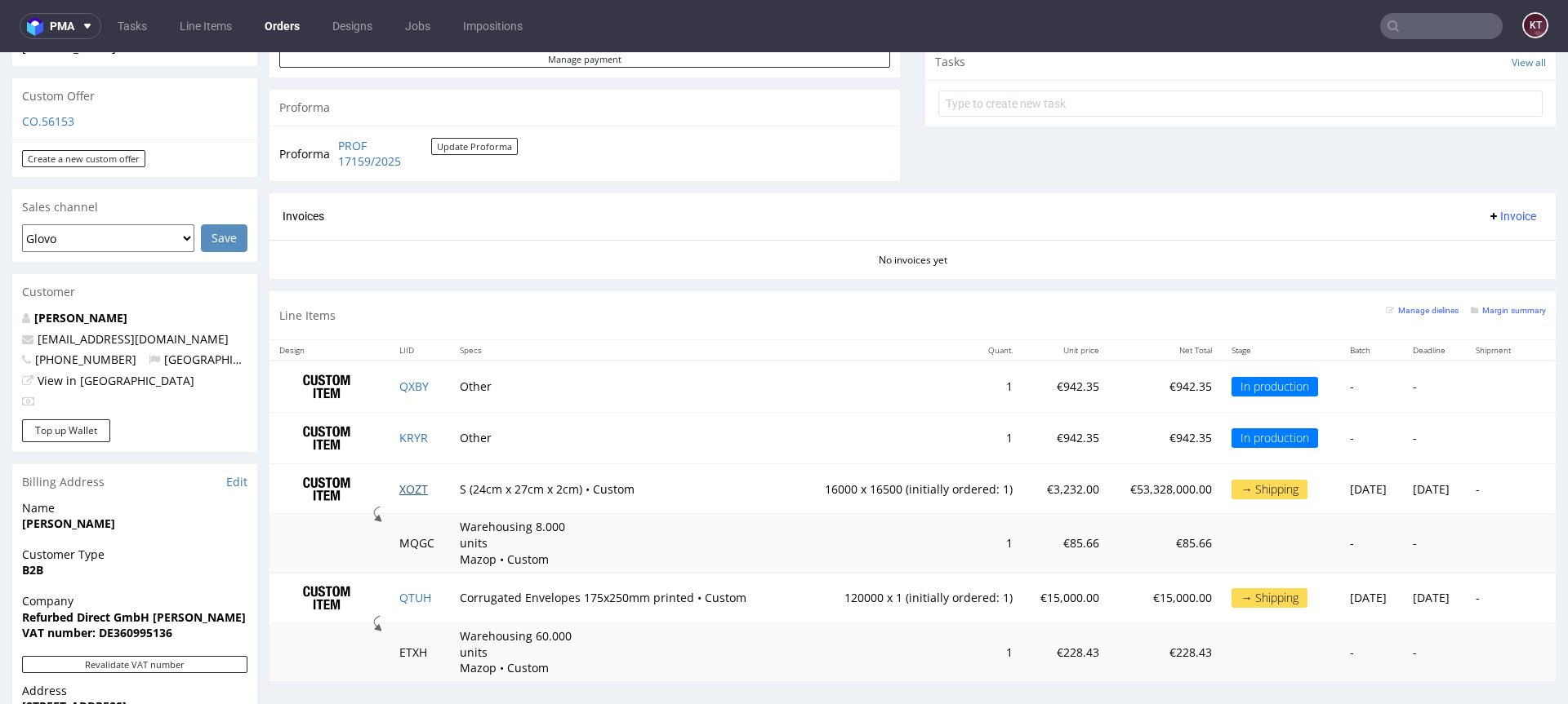
scroll to position [353, 0]
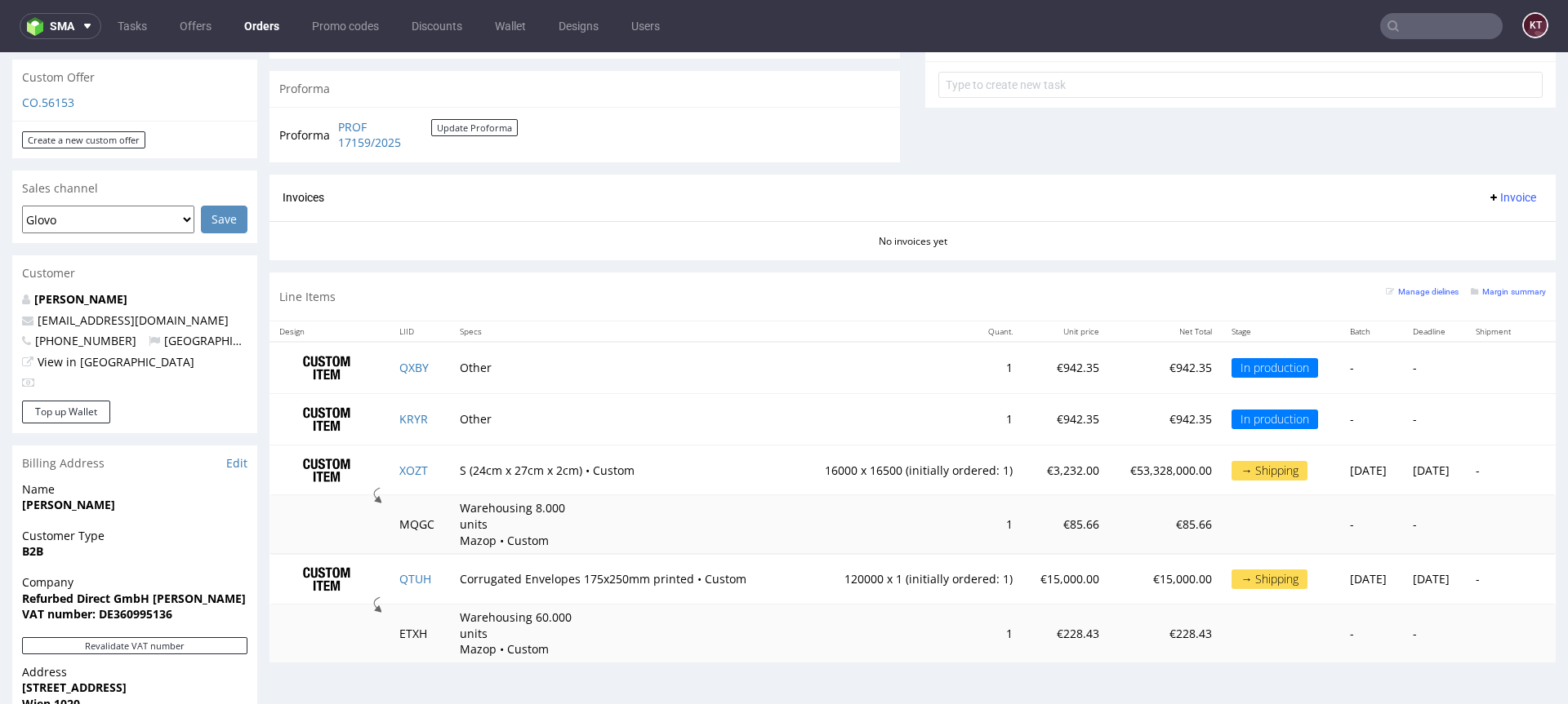
scroll to position [720, 0]
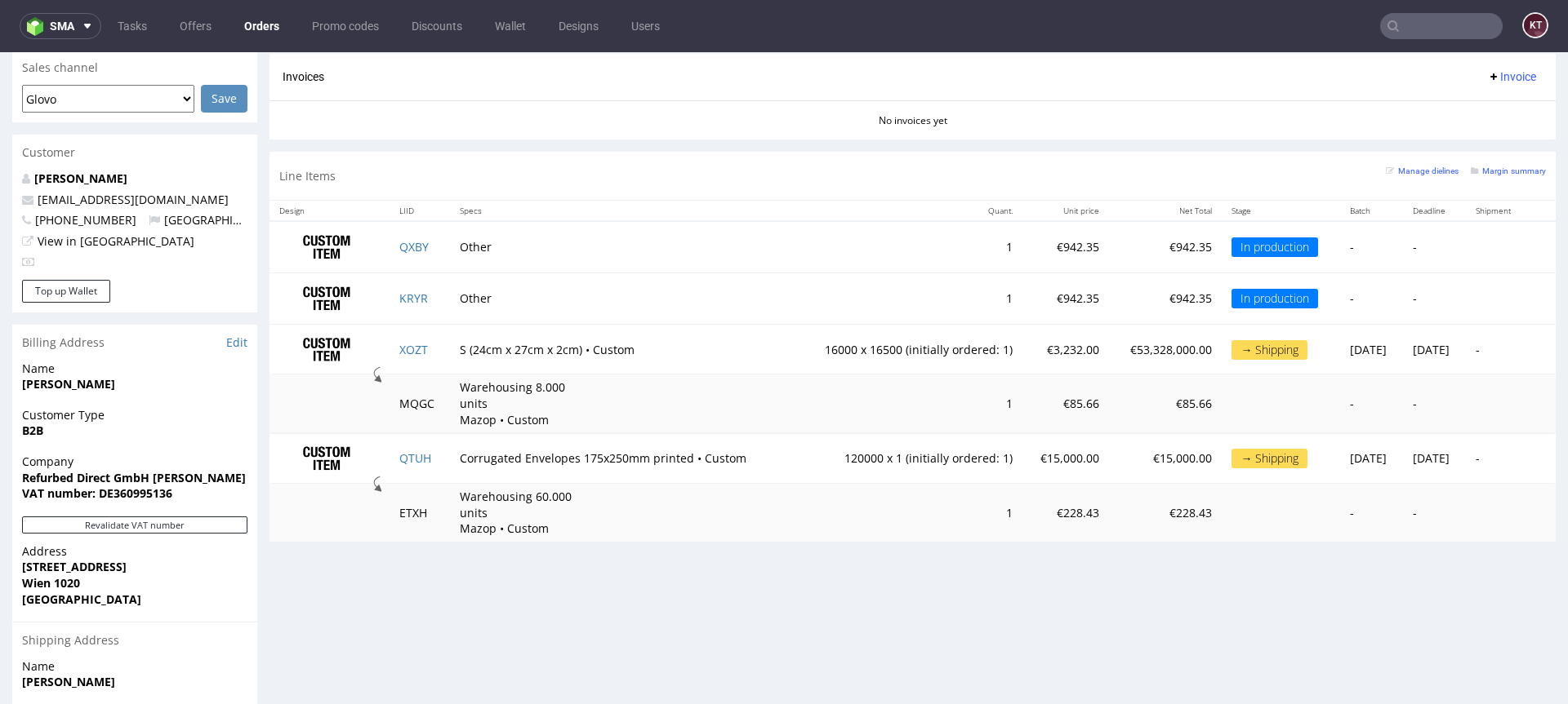
click at [657, 391] on td "Warehousing 8.000 units Mazop • Custom" at bounding box center [620, 403] width 340 height 58
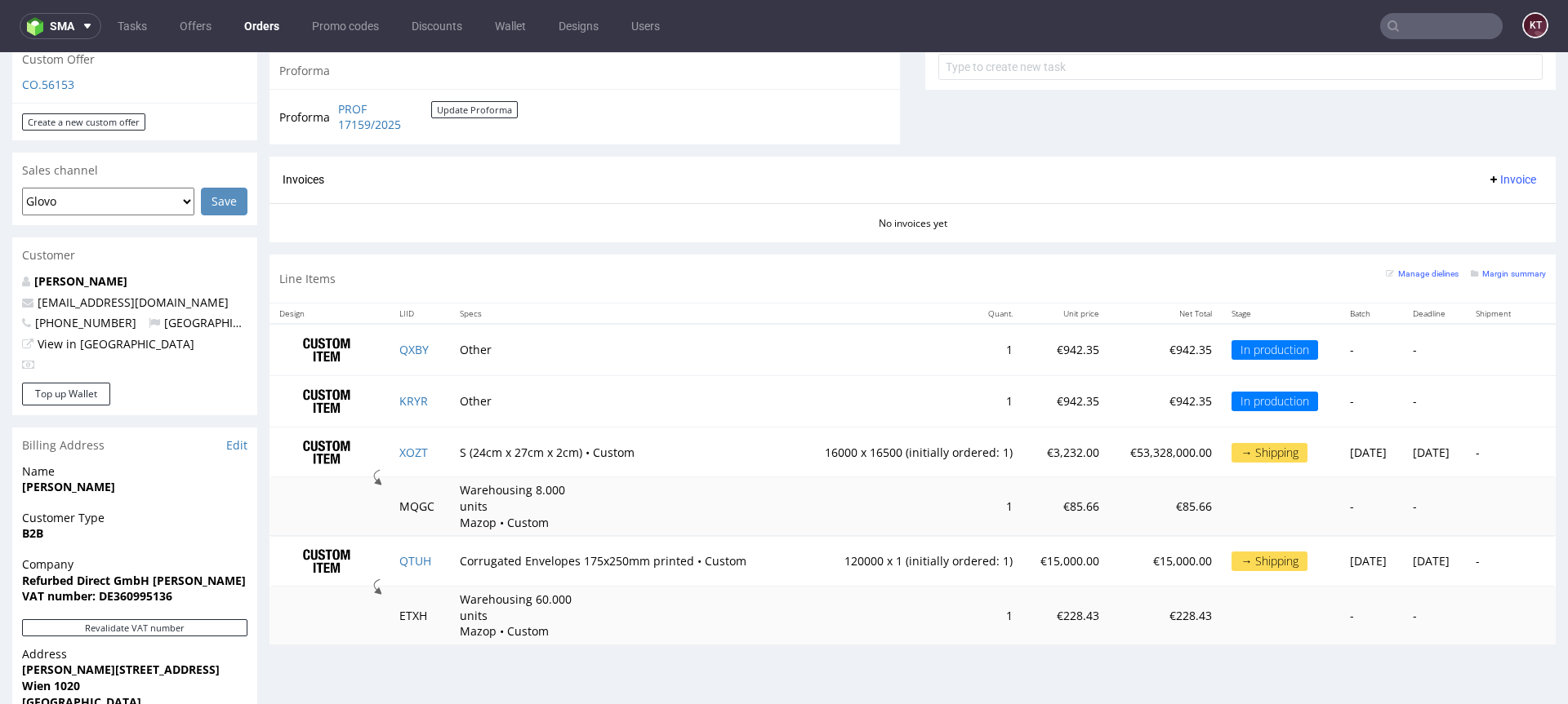
scroll to position [618, 0]
click at [1109, 490] on td "€85.66" at bounding box center [1165, 504] width 112 height 58
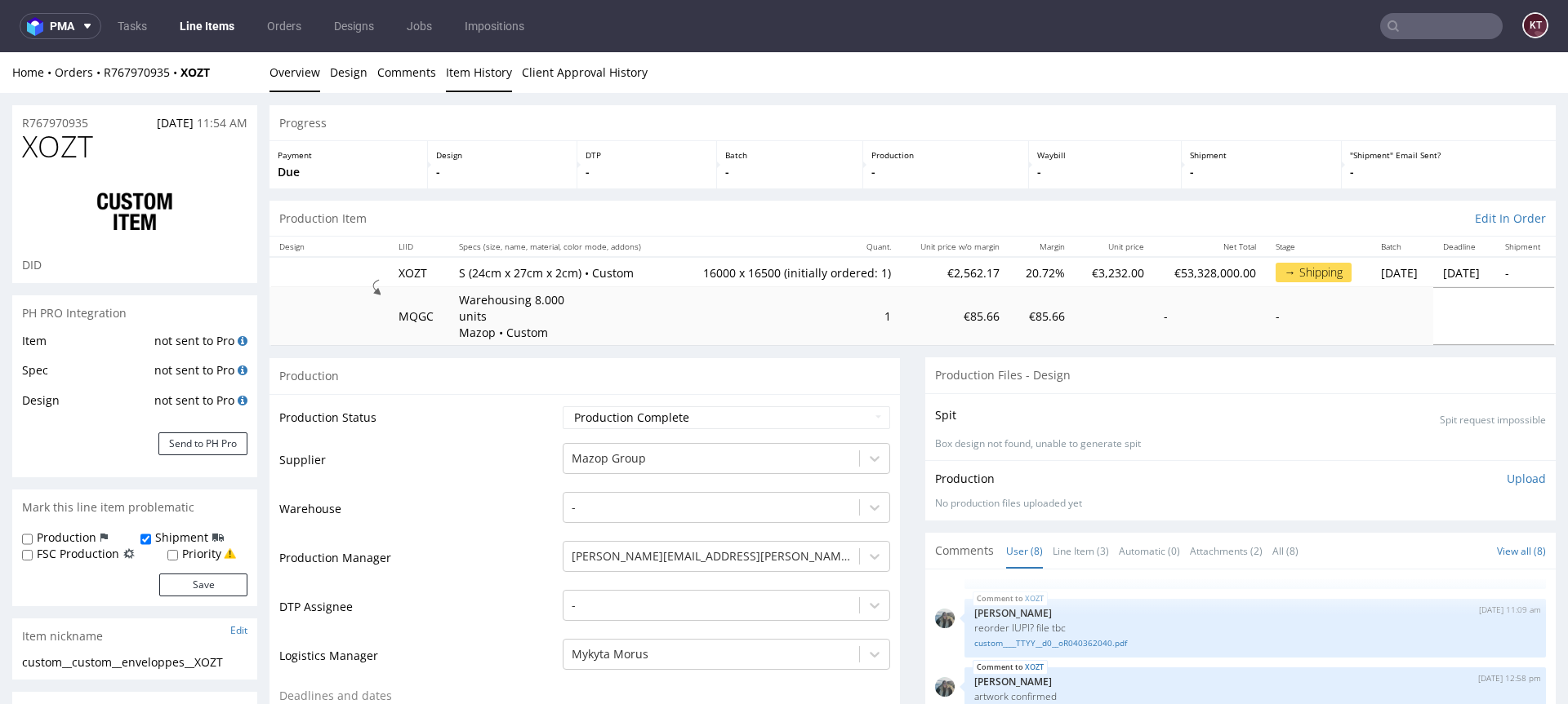
click at [472, 74] on link "Item History" at bounding box center [479, 72] width 66 height 40
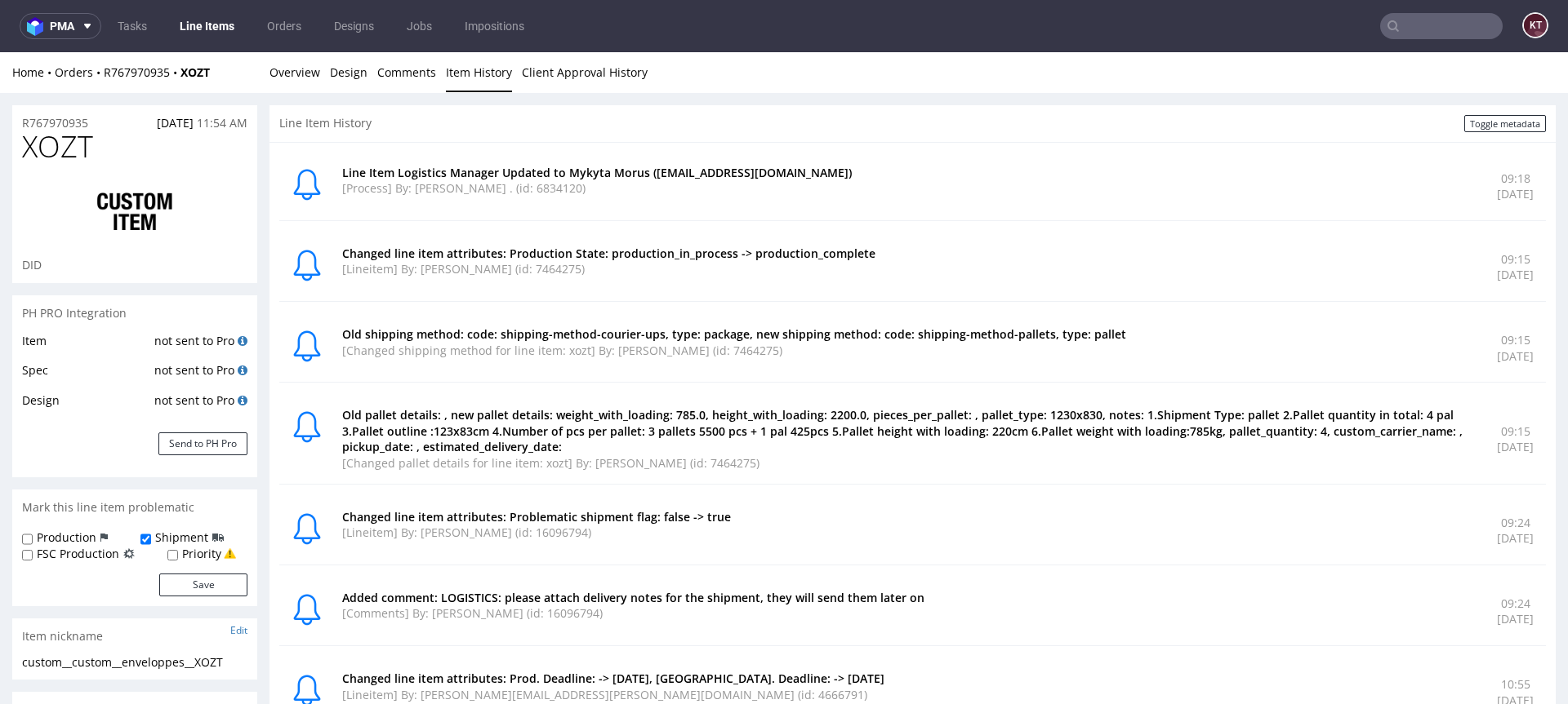
click at [591, 190] on p "[Process] By: [PERSON_NAME] . (id: 6834120)" at bounding box center [909, 189] width 1135 height 16
click at [758, 310] on div "Line Item Logistics Manager Updated to Mykyta Morus ([EMAIL_ADDRESS][DOMAIN_NAM…" at bounding box center [913, 642] width 1267 height 979
click at [833, 296] on div "Changed line item attributes: Production State: production_in_process -> produc…" at bounding box center [913, 267] width 1267 height 68
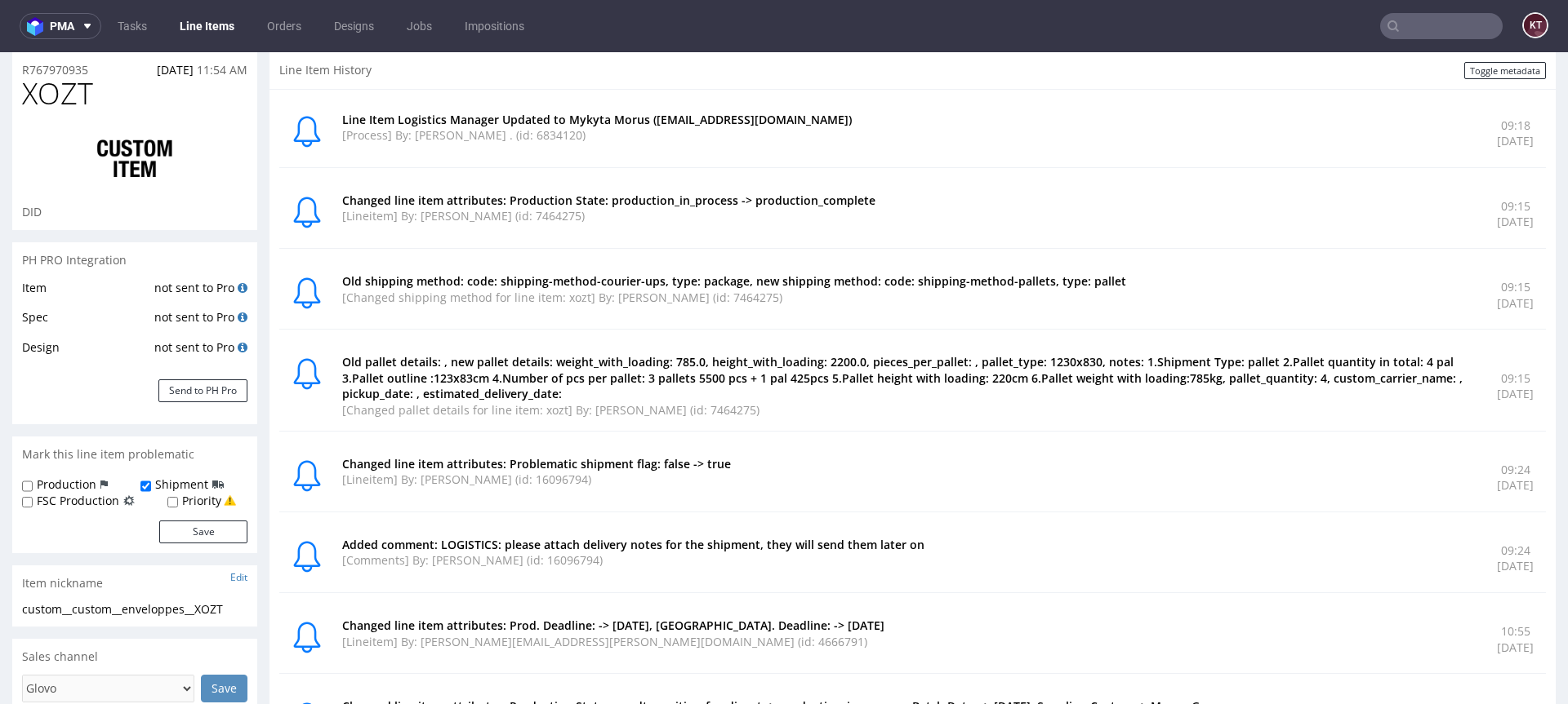
scroll to position [54, 0]
click at [833, 296] on p "[Changed shipping method for line item: xozt] By: [PERSON_NAME] (id: 7464275)" at bounding box center [909, 297] width 1135 height 16
click at [900, 382] on p "Old pallet details: , new pallet details: weight_with_loading: 785.0, height_wi…" at bounding box center [909, 378] width 1135 height 48
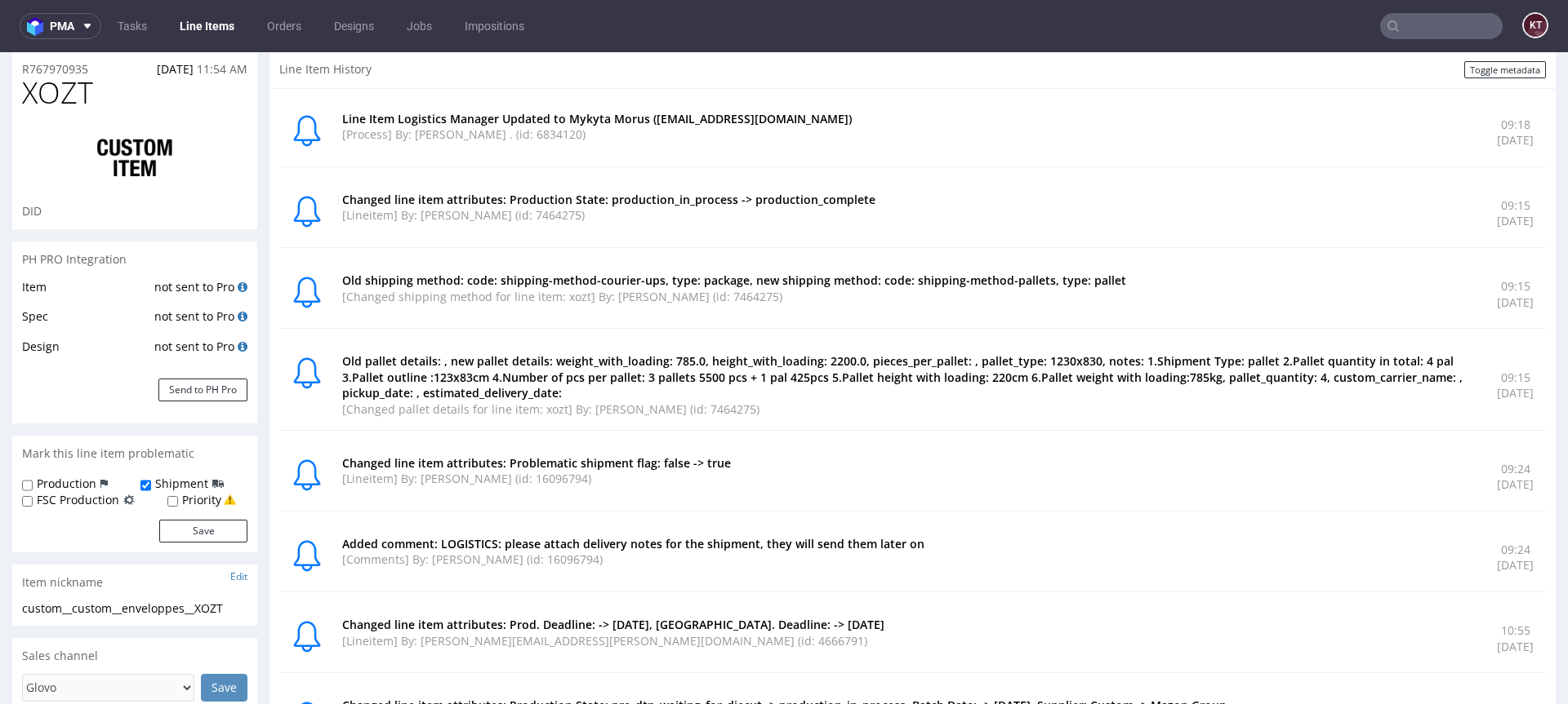
click at [900, 382] on p "Old pallet details: , new pallet details: weight_with_loading: 785.0, height_wi…" at bounding box center [909, 378] width 1135 height 48
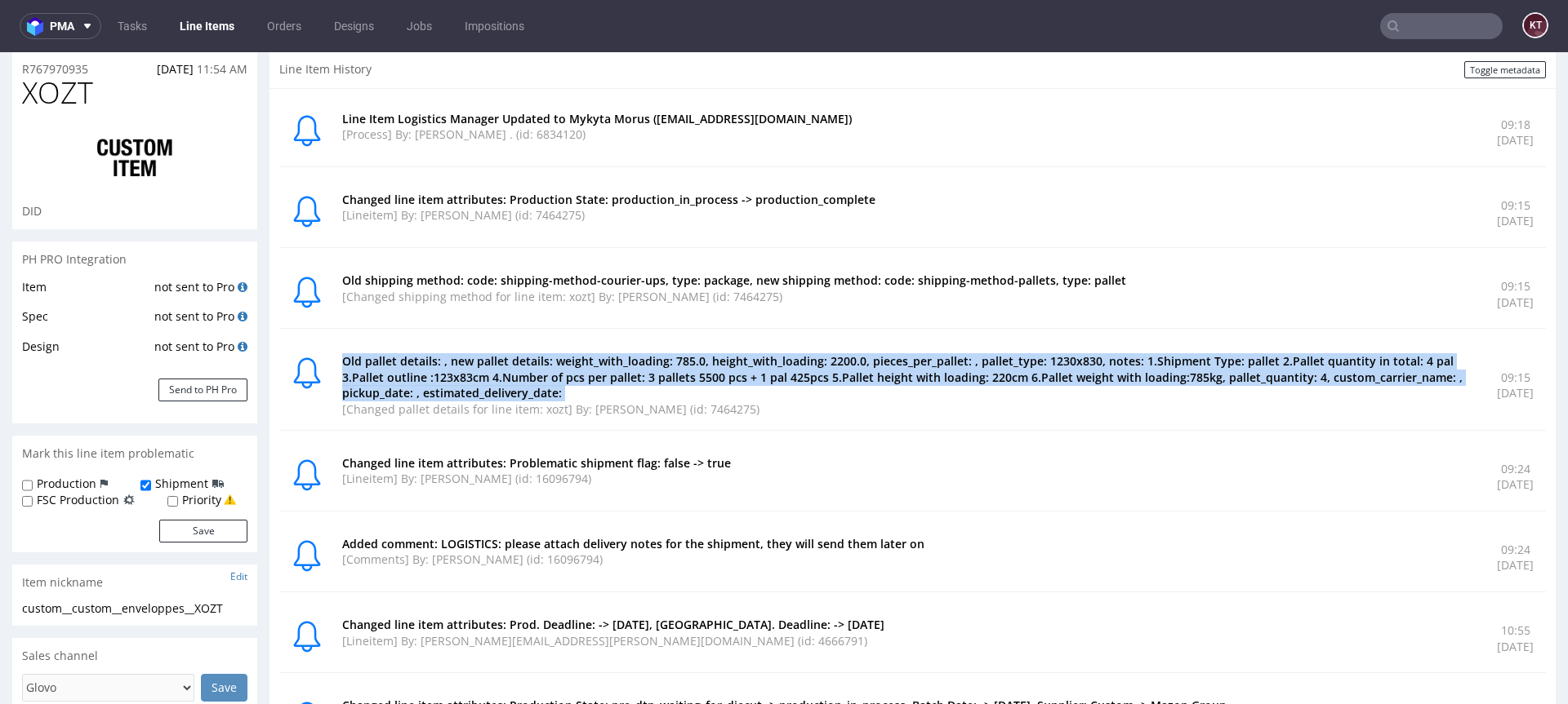
click at [900, 382] on p "Old pallet details: , new pallet details: weight_with_loading: 785.0, height_wi…" at bounding box center [909, 378] width 1135 height 48
click at [914, 401] on p "[Changed pallet details for line item: xozt] By: [PERSON_NAME] (id: 7464275)" at bounding box center [909, 409] width 1135 height 16
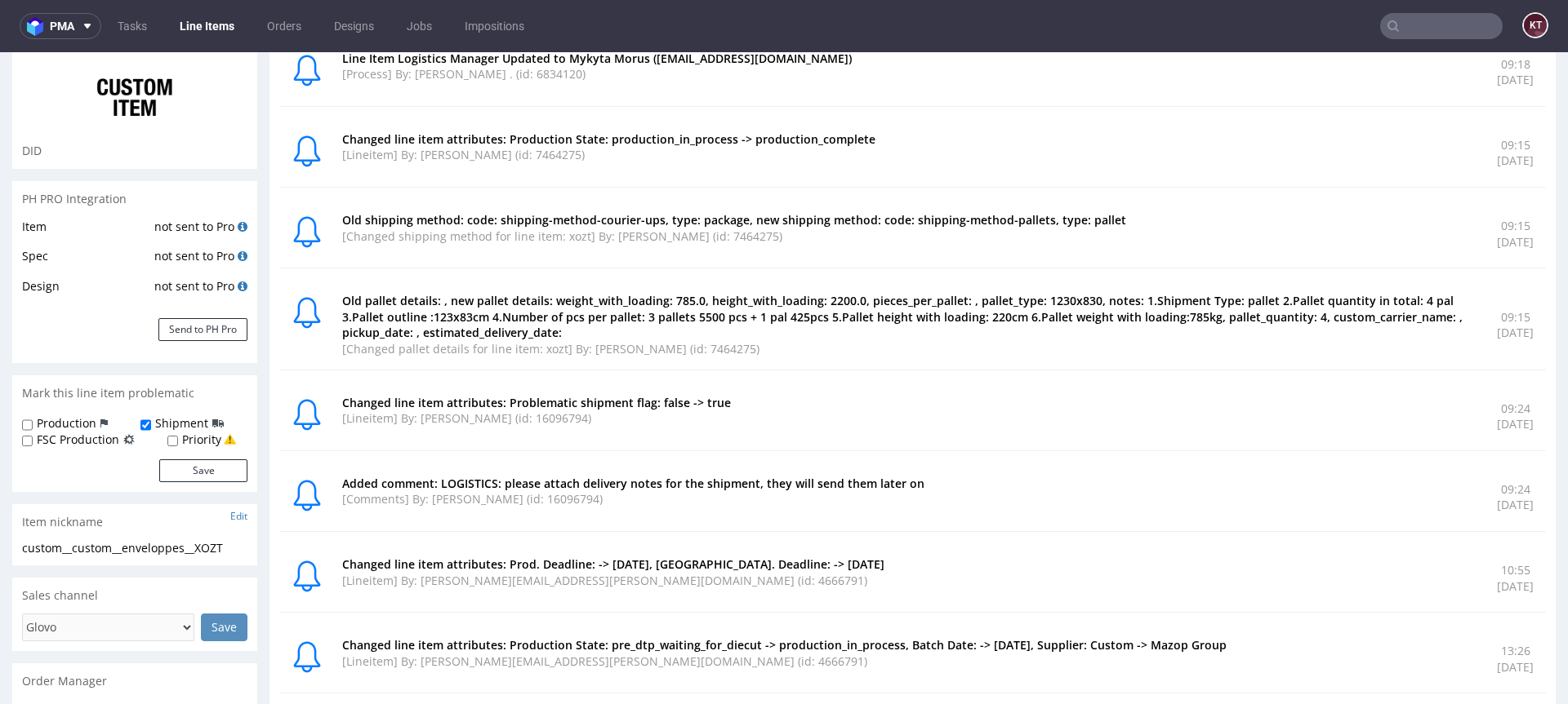
scroll to position [0, 0]
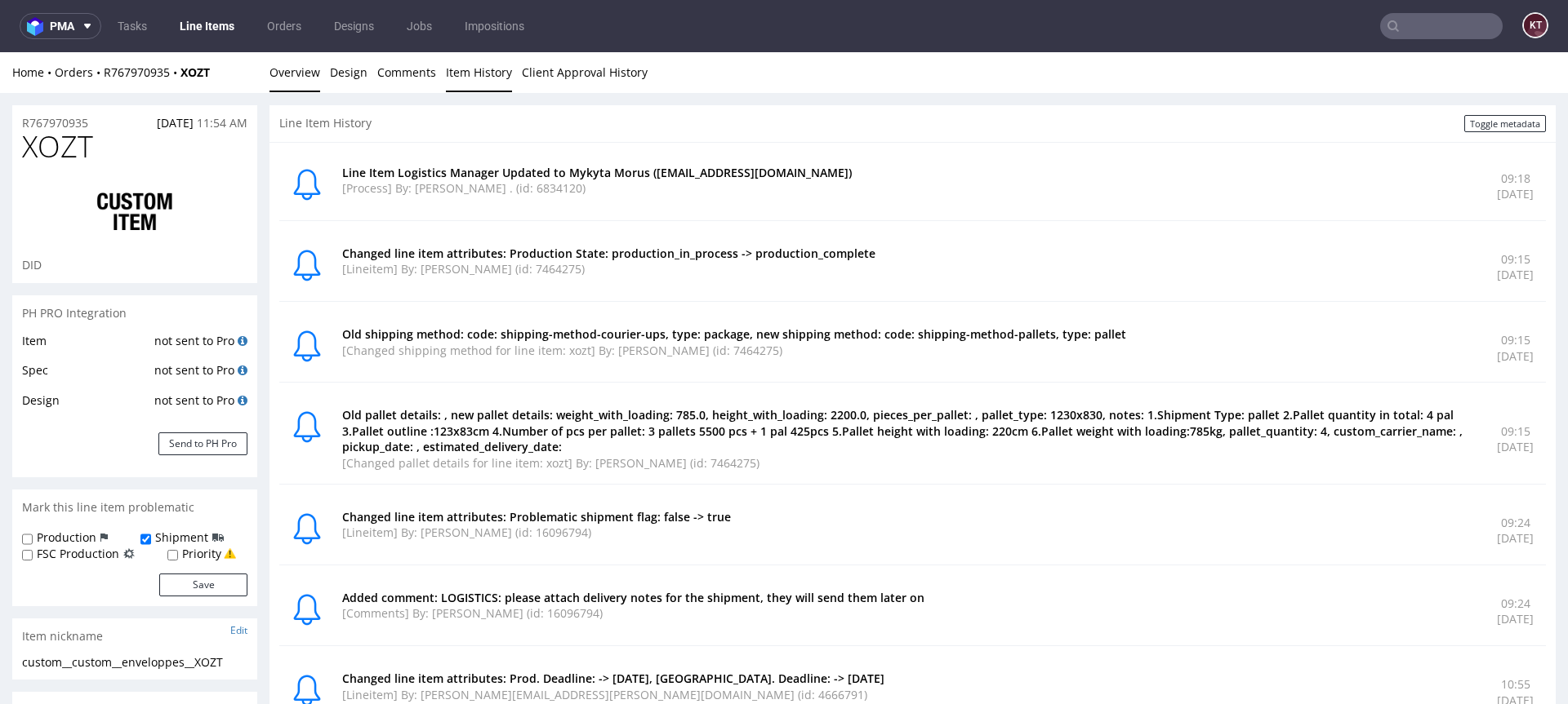
click at [308, 71] on link "Overview" at bounding box center [294, 72] width 51 height 40
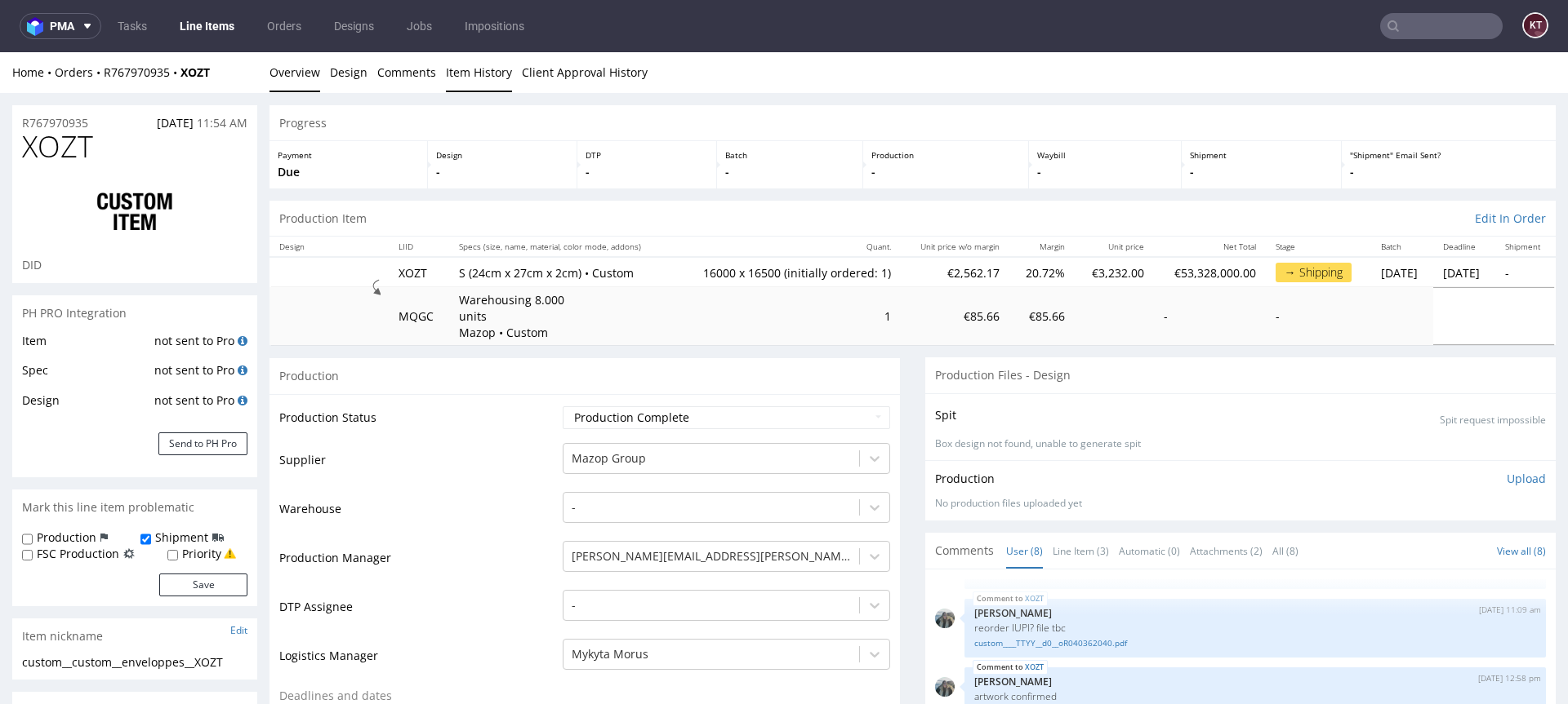
click at [472, 72] on link "Item History" at bounding box center [479, 72] width 66 height 40
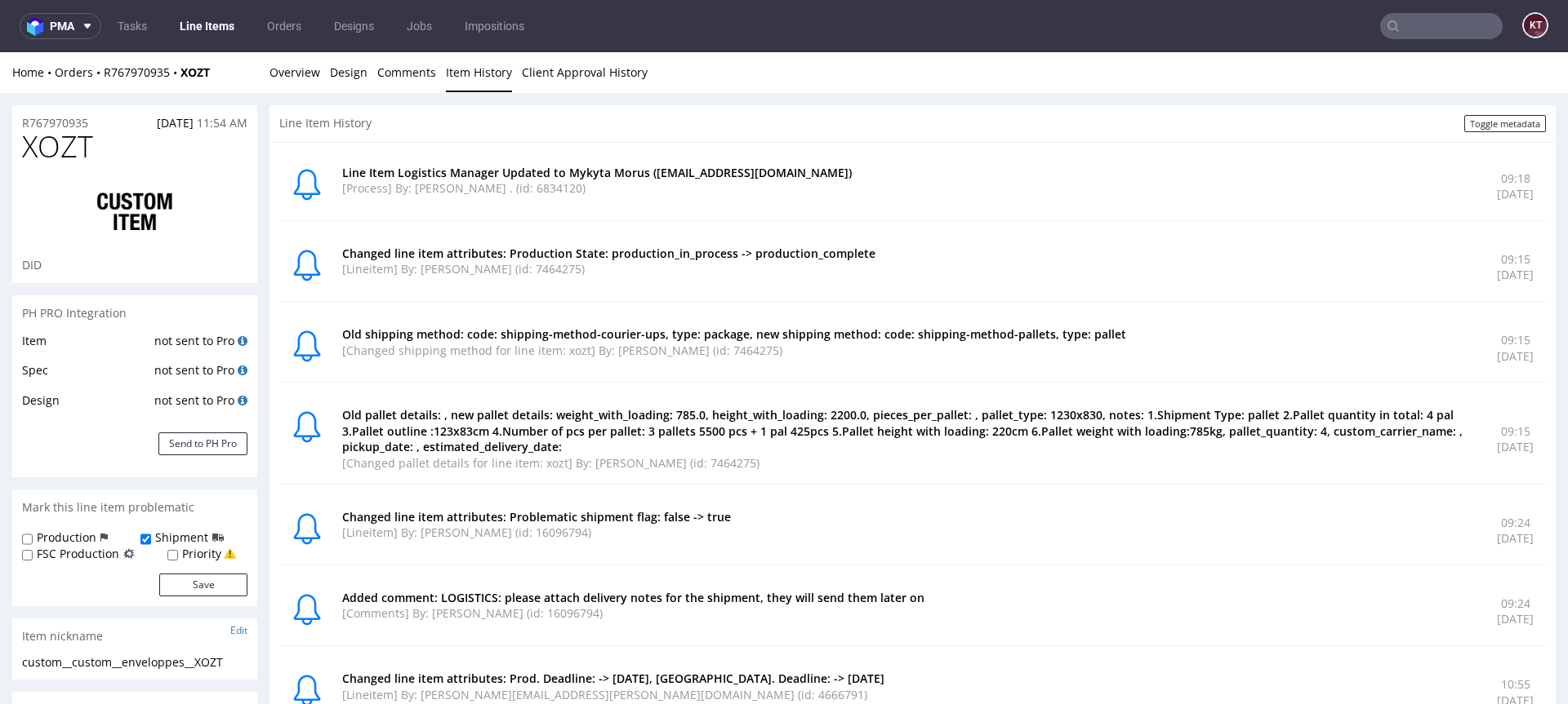
click at [631, 291] on div "Changed line item attributes: Production State: production_in_process -> produc…" at bounding box center [913, 267] width 1267 height 68
click at [582, 330] on p "Old shipping method: code: shipping-method-courier-ups, type: package, new ship…" at bounding box center [909, 334] width 1135 height 16
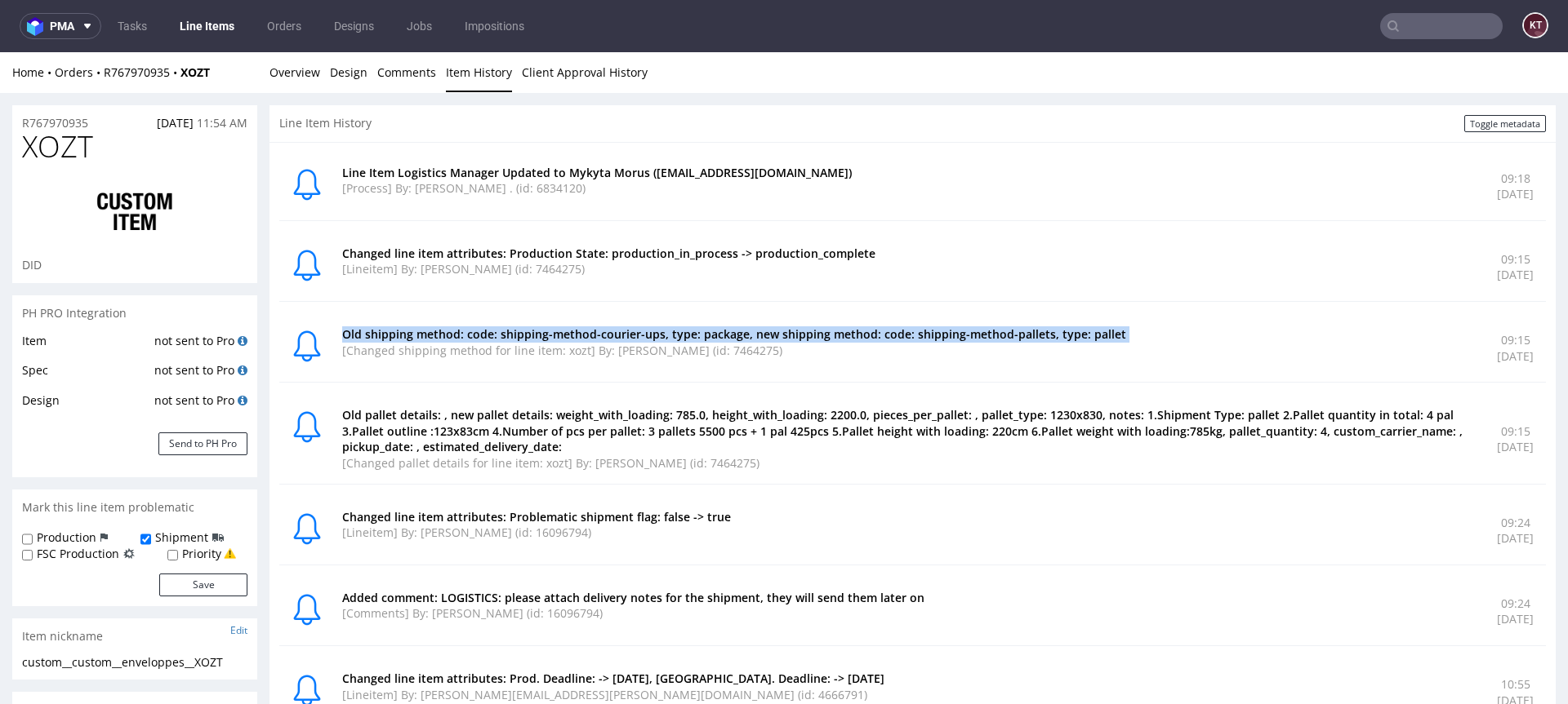
click at [582, 330] on p "Old shipping method: code: shipping-method-courier-ups, type: package, new ship…" at bounding box center [909, 334] width 1135 height 16
click at [598, 368] on div "Old shipping method: code: shipping-method-courier-ups, type: package, new ship…" at bounding box center [909, 348] width 1135 height 43
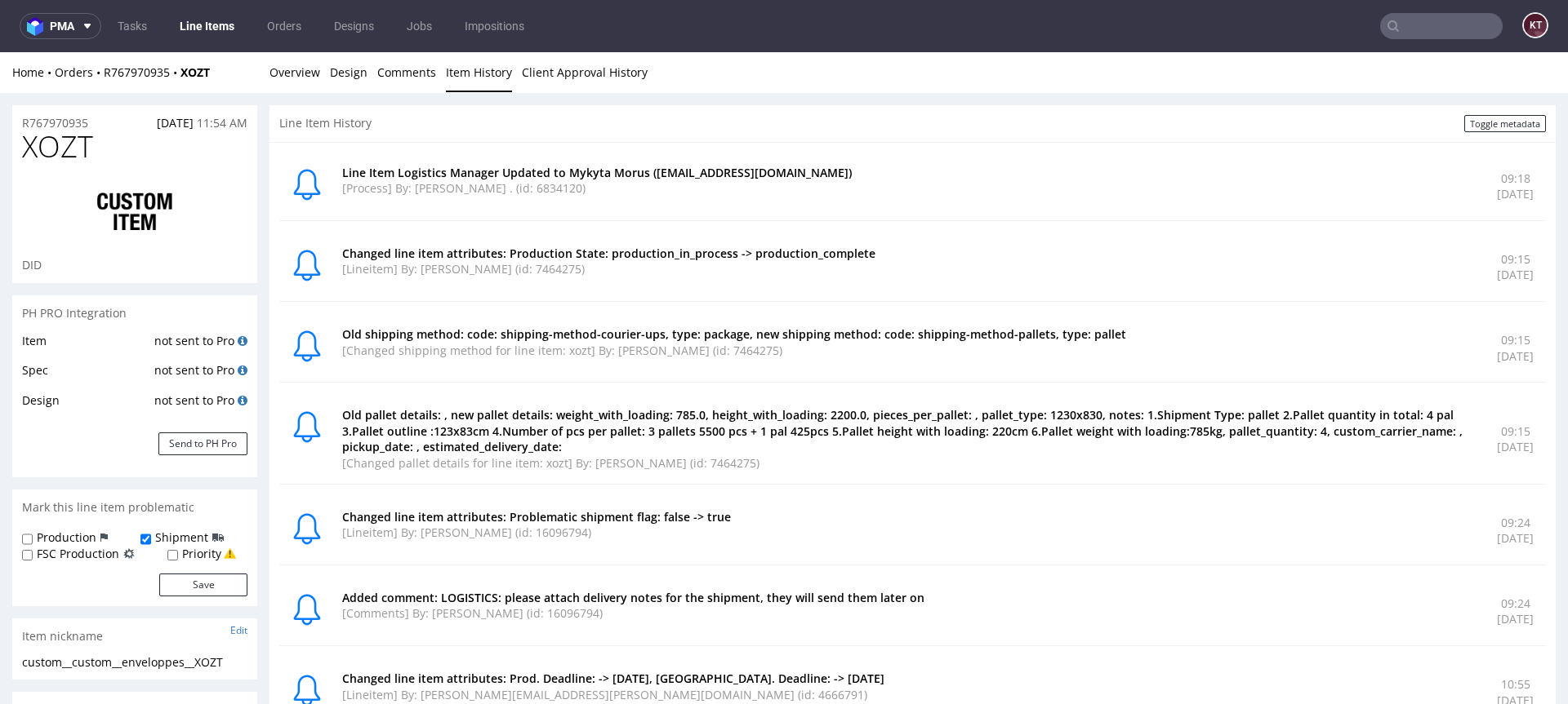
click at [598, 368] on div "Old shipping method: code: shipping-method-courier-ups, type: package, new ship…" at bounding box center [909, 348] width 1135 height 43
click at [558, 365] on div "Old shipping method: code: shipping-method-courier-ups, type: package, new ship…" at bounding box center [909, 348] width 1135 height 43
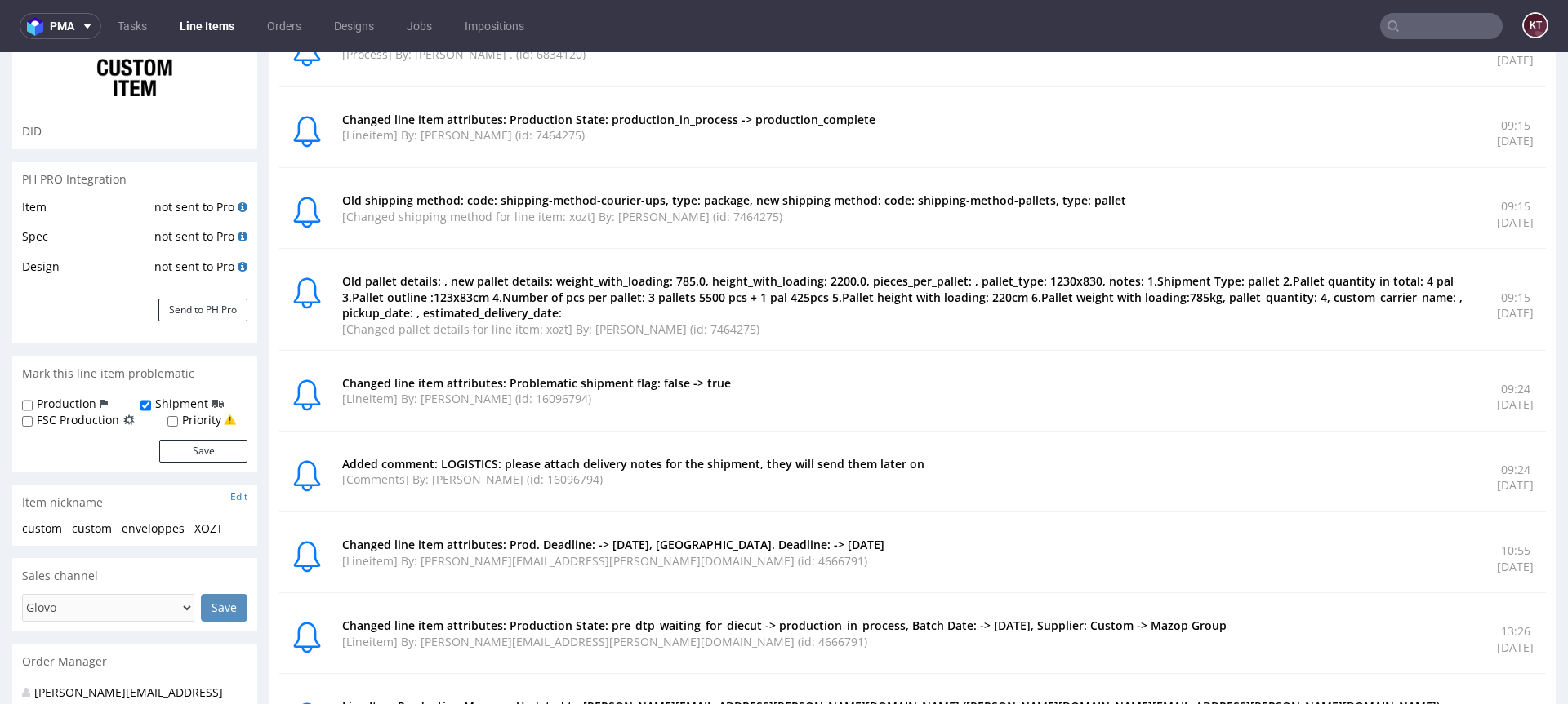
scroll to position [179, 0]
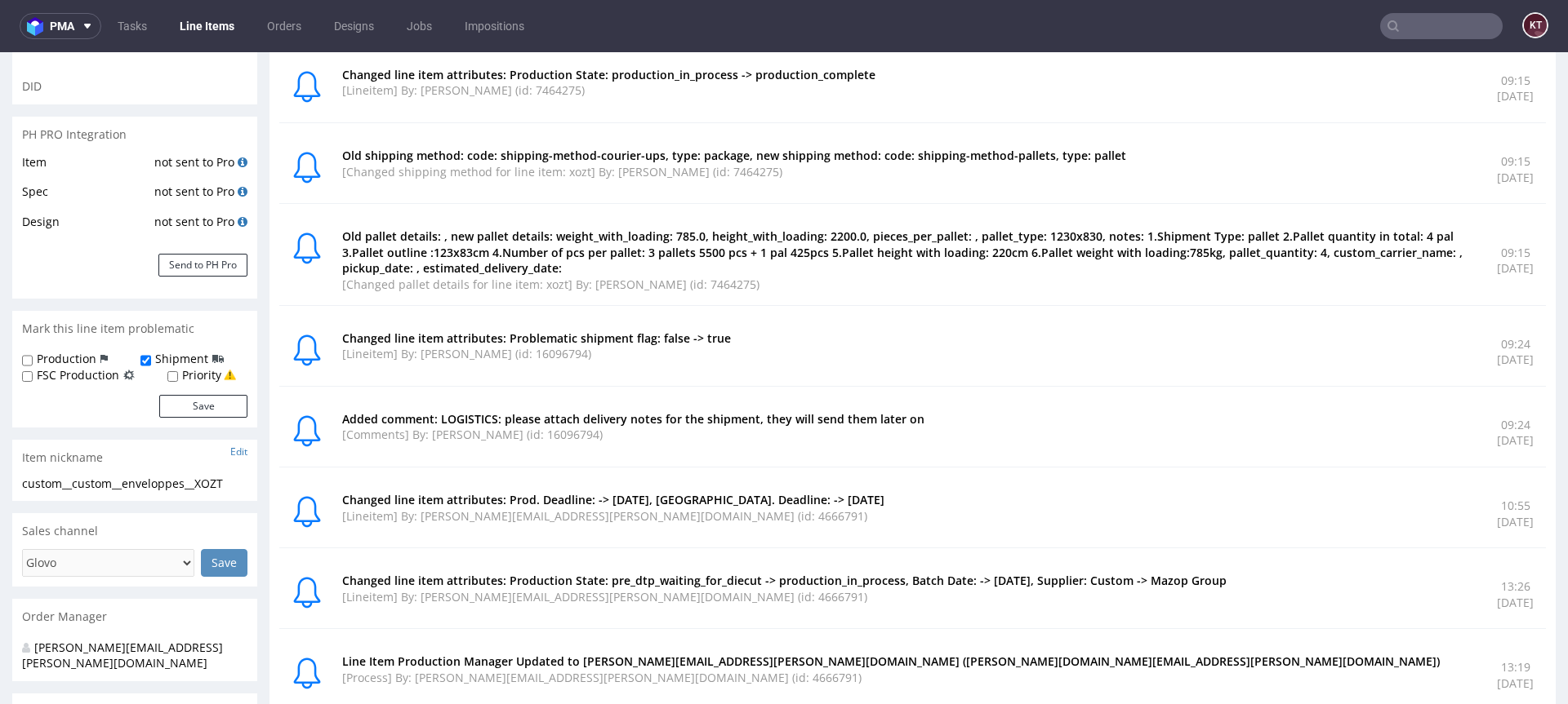
click at [641, 387] on div "Line Item Logistics Manager Updated to Mykyta Morus ([EMAIL_ADDRESS][DOMAIN_NAM…" at bounding box center [913, 464] width 1267 height 979
click at [678, 284] on p "[Changed pallet details for line item: xozt] By: [PERSON_NAME] (id: 7464275)" at bounding box center [909, 285] width 1135 height 16
click at [710, 256] on p "Old pallet details: , new pallet details: weight_with_loading: 785.0, height_wi…" at bounding box center [909, 253] width 1135 height 48
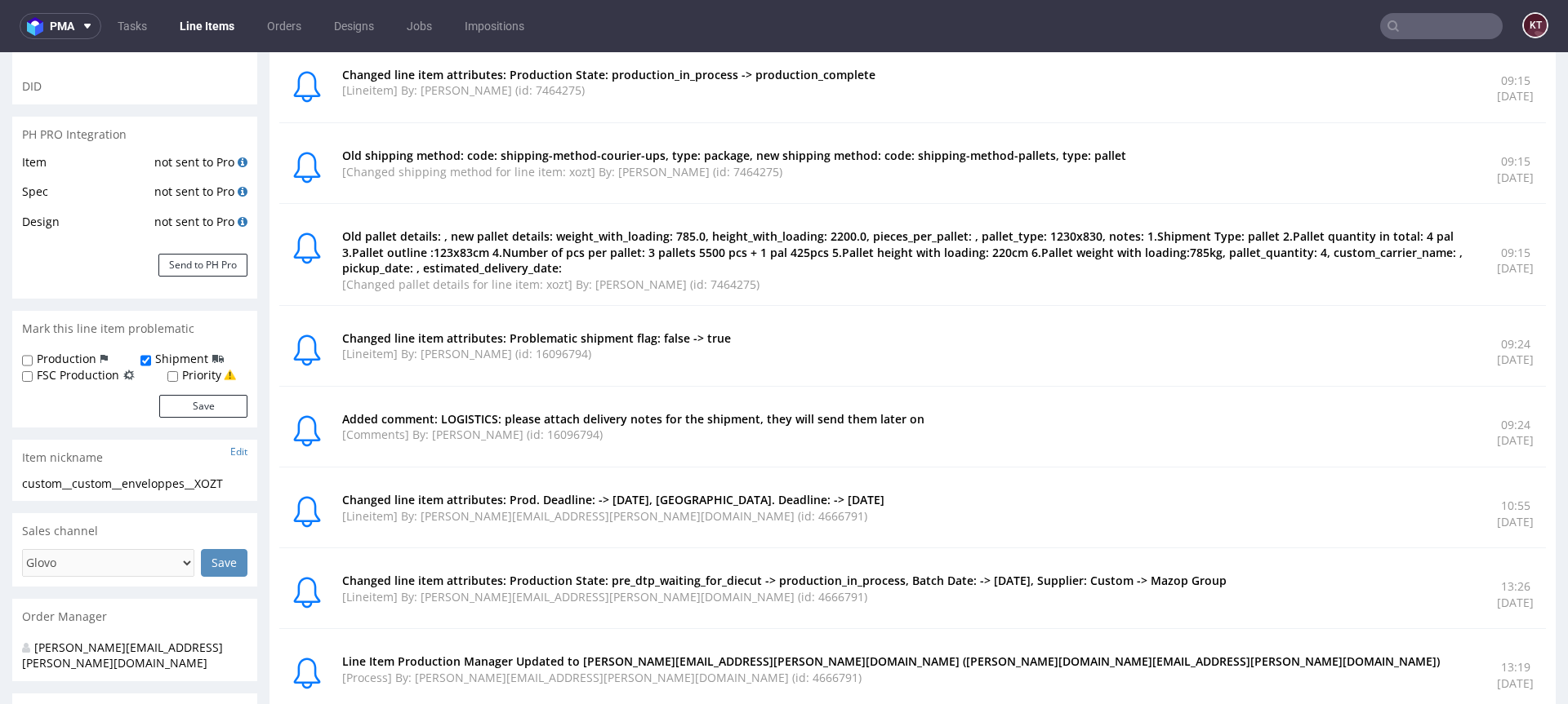
click at [710, 256] on p "Old pallet details: , new pallet details: weight_with_loading: 785.0, height_wi…" at bounding box center [909, 253] width 1135 height 48
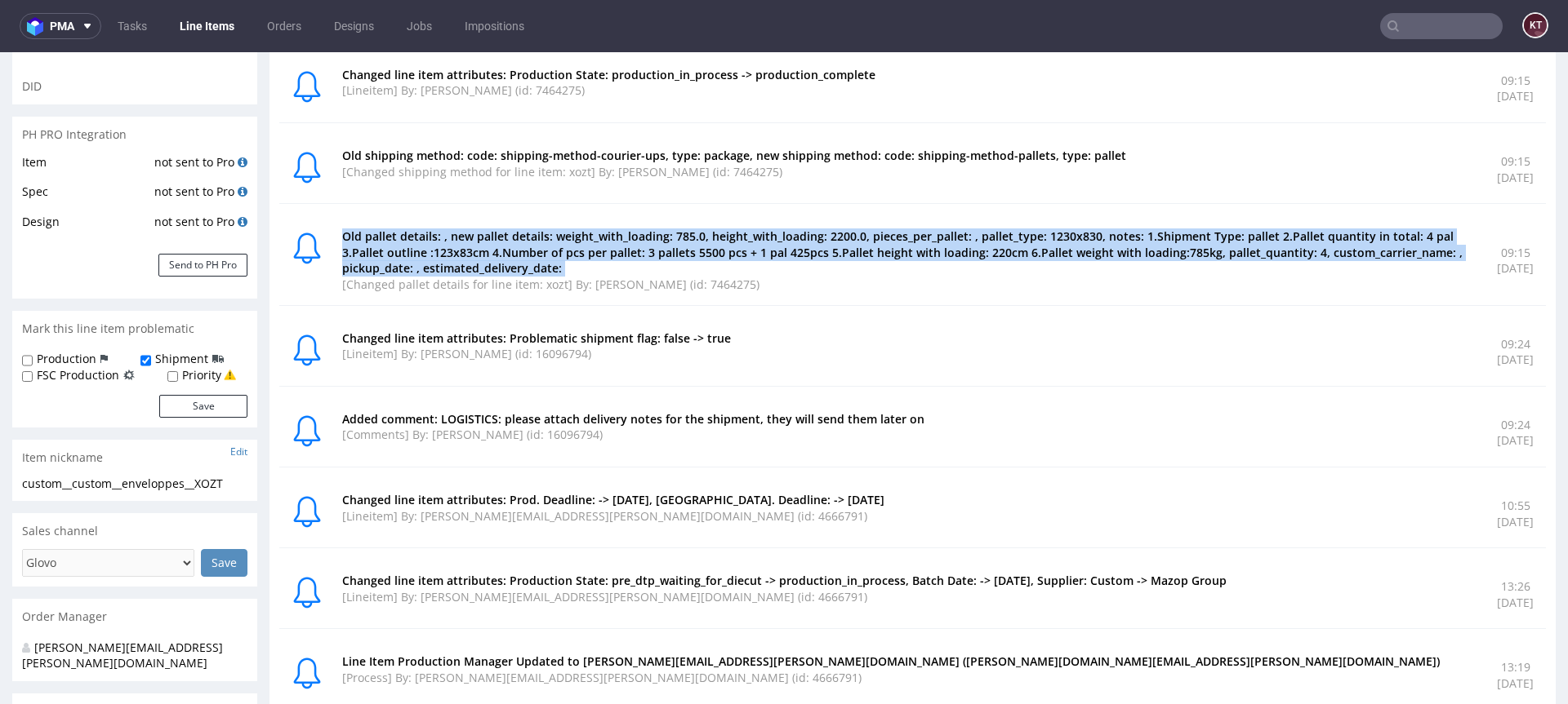
scroll to position [0, 0]
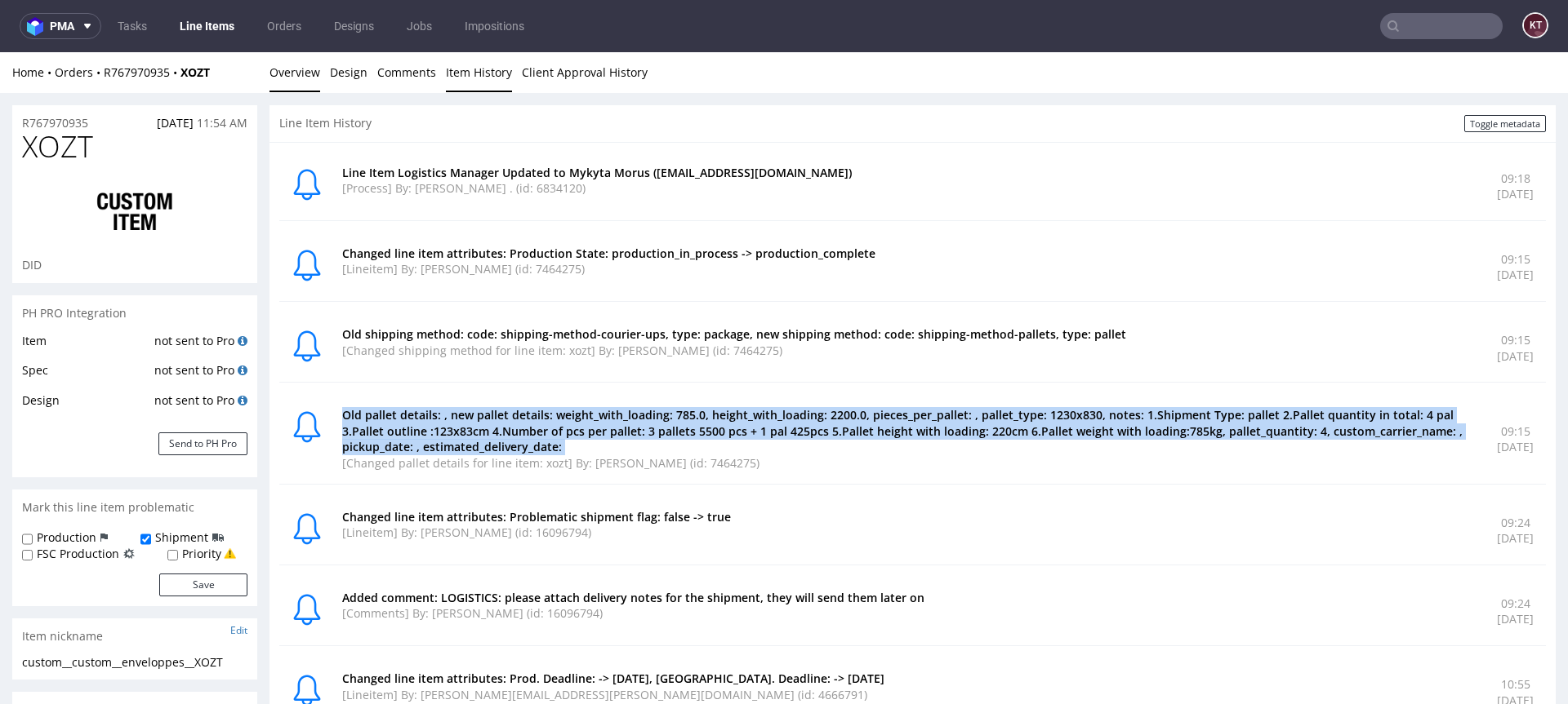
click at [318, 64] on link "Overview" at bounding box center [294, 72] width 51 height 40
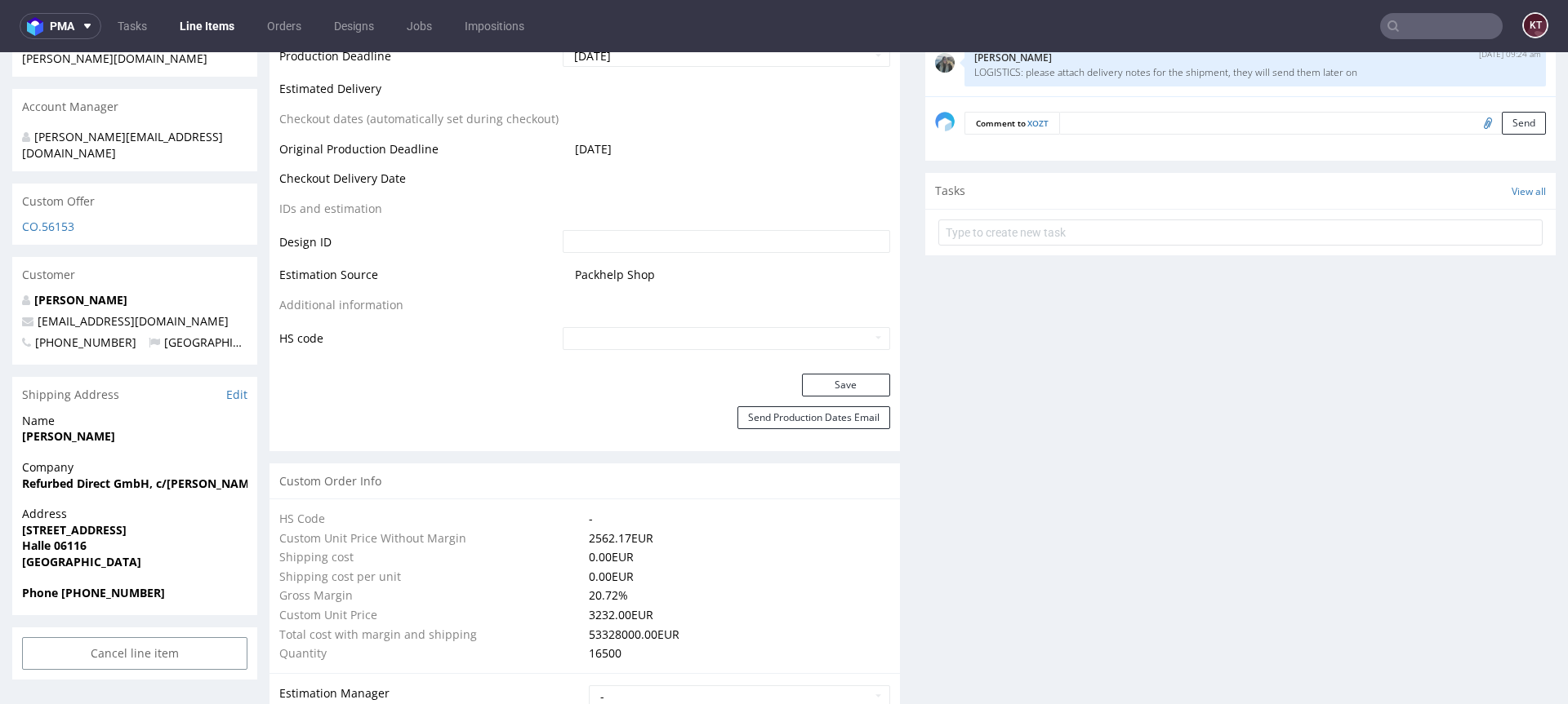
scroll to position [1056, 0]
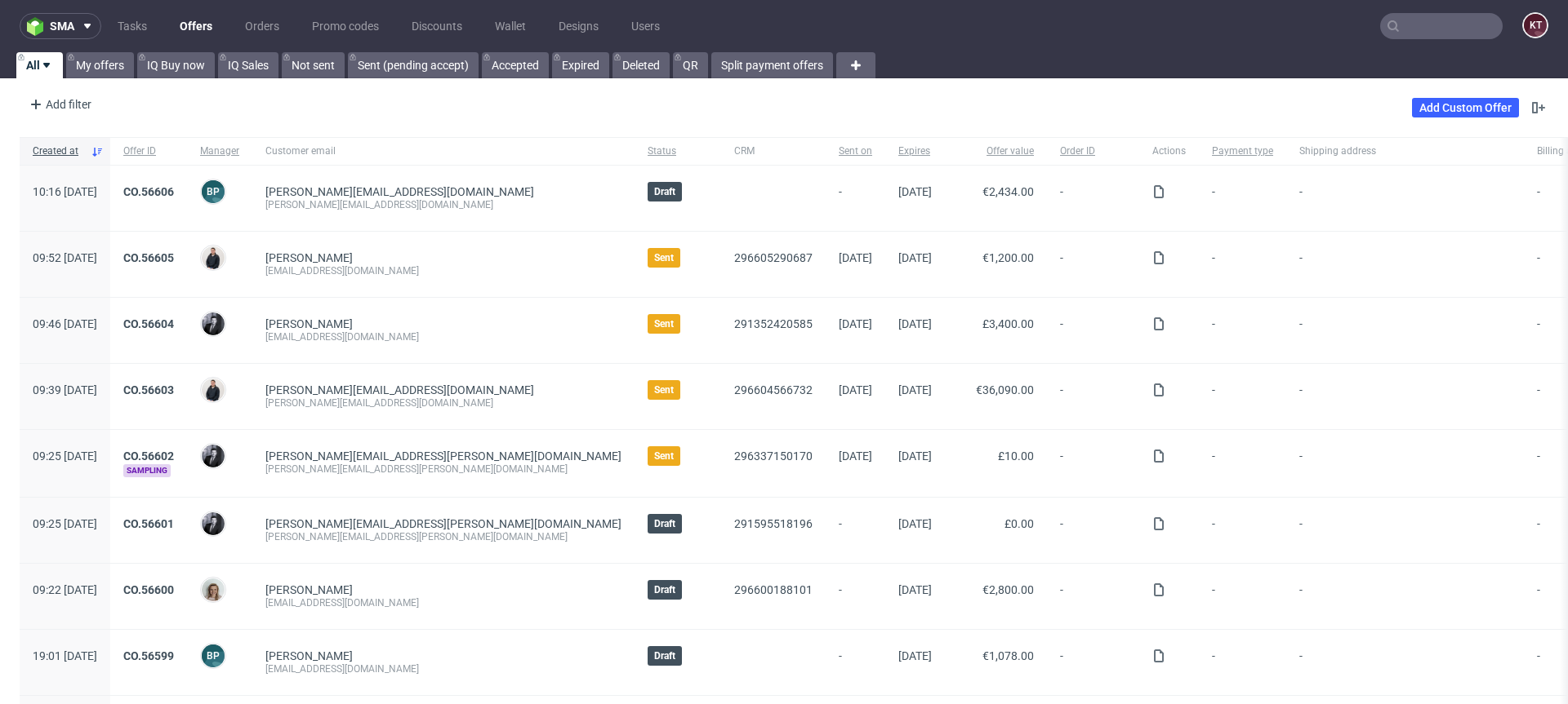
click at [1436, 42] on nav "sma Tasks Offers Orders Promo codes Discounts Wallet Designs Users KT" at bounding box center [784, 26] width 1568 height 52
click at [1436, 22] on input "text" at bounding box center [1442, 26] width 123 height 26
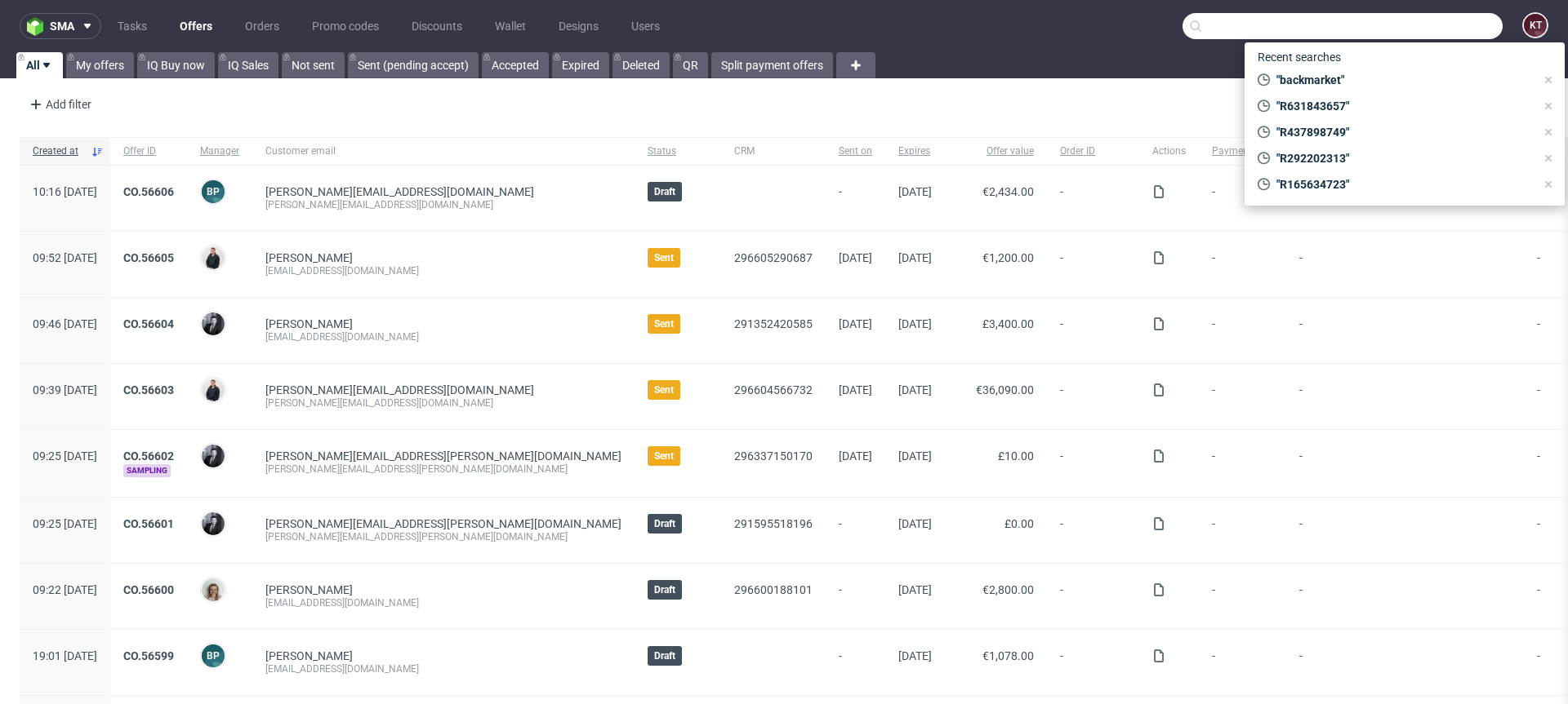
paste input "R767970935"
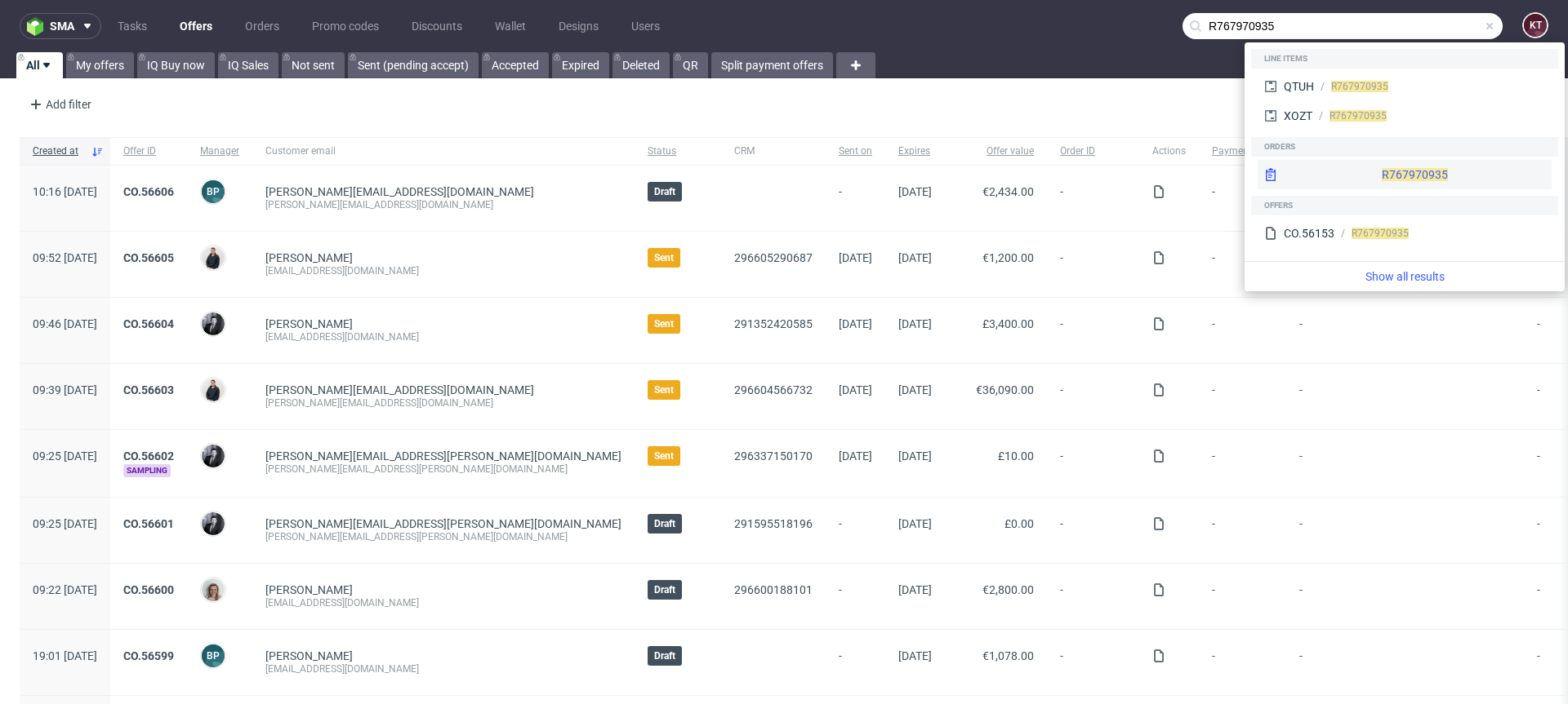
type input "R767970935"
click at [1353, 180] on div "R767970935" at bounding box center [1404, 175] width 294 height 29
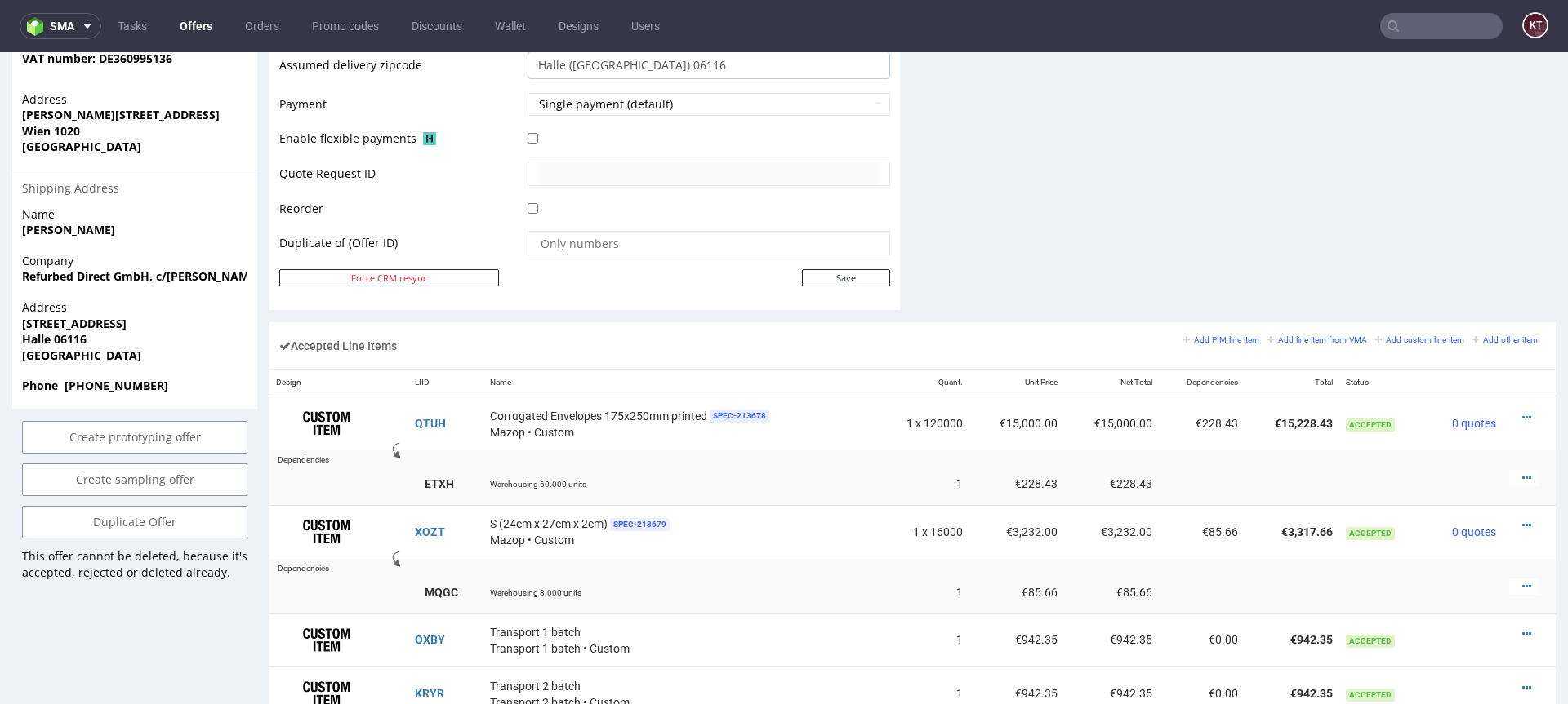
scroll to position [816, 0]
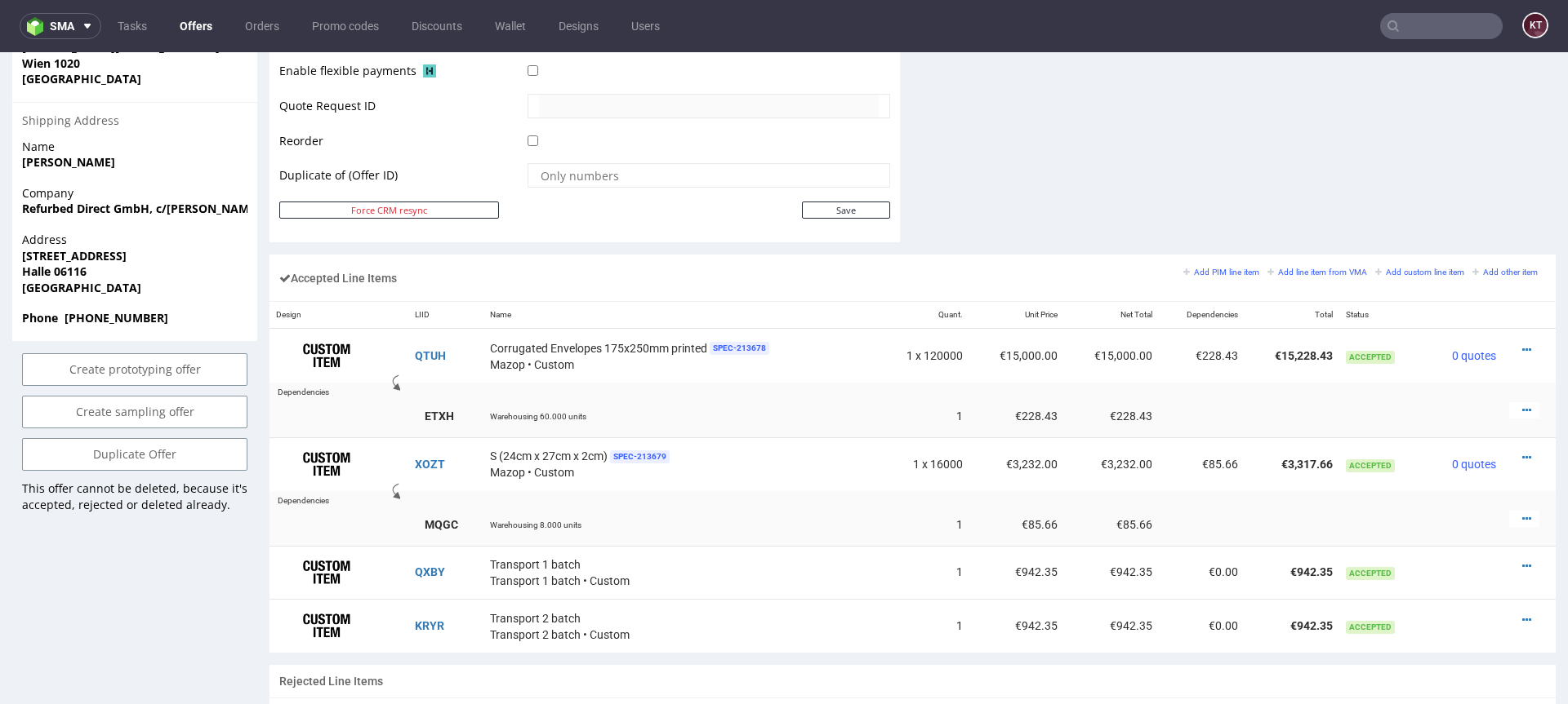
click at [463, 198] on td "Duplicate of (Offer ID)" at bounding box center [402, 181] width 244 height 38
click at [447, 217] on button "Force CRM resync" at bounding box center [389, 210] width 220 height 17
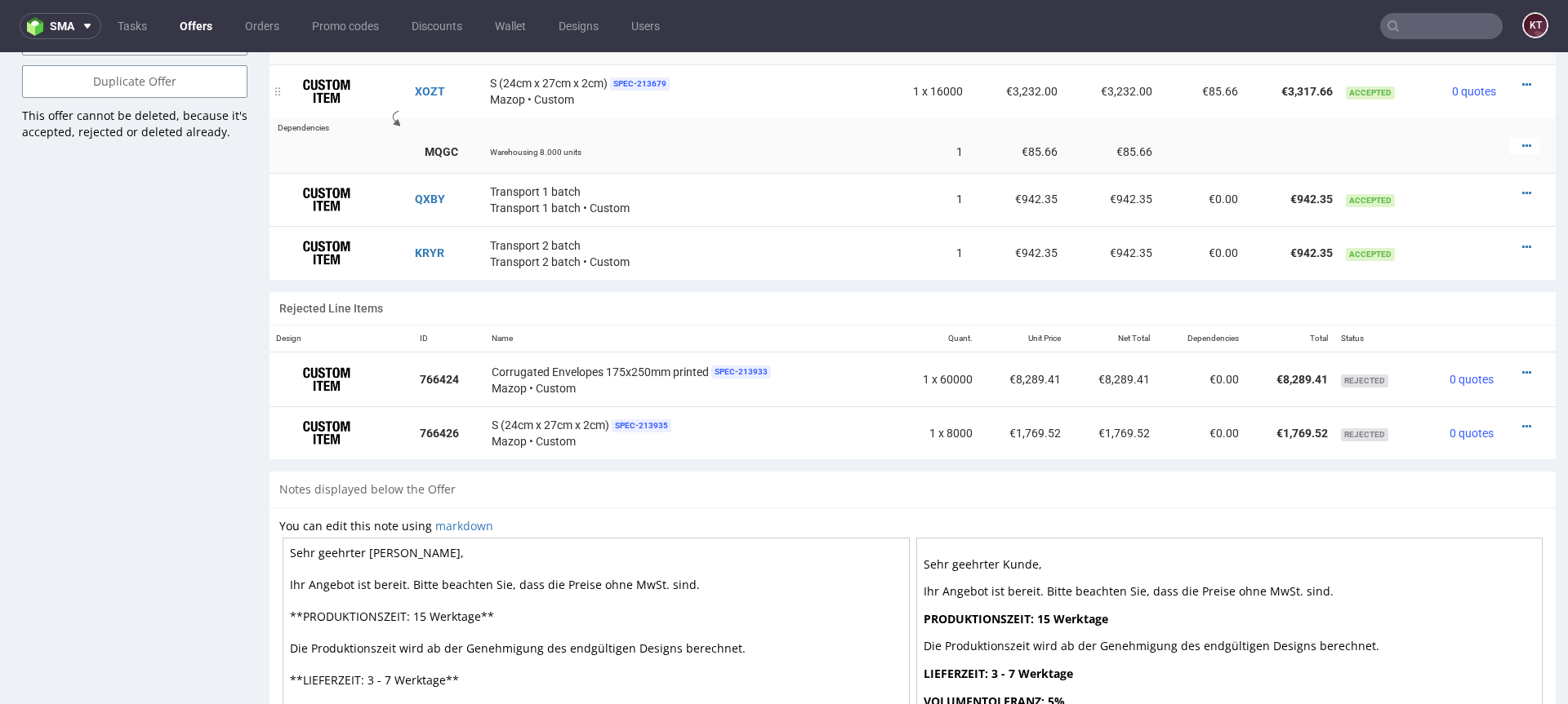
scroll to position [981, 0]
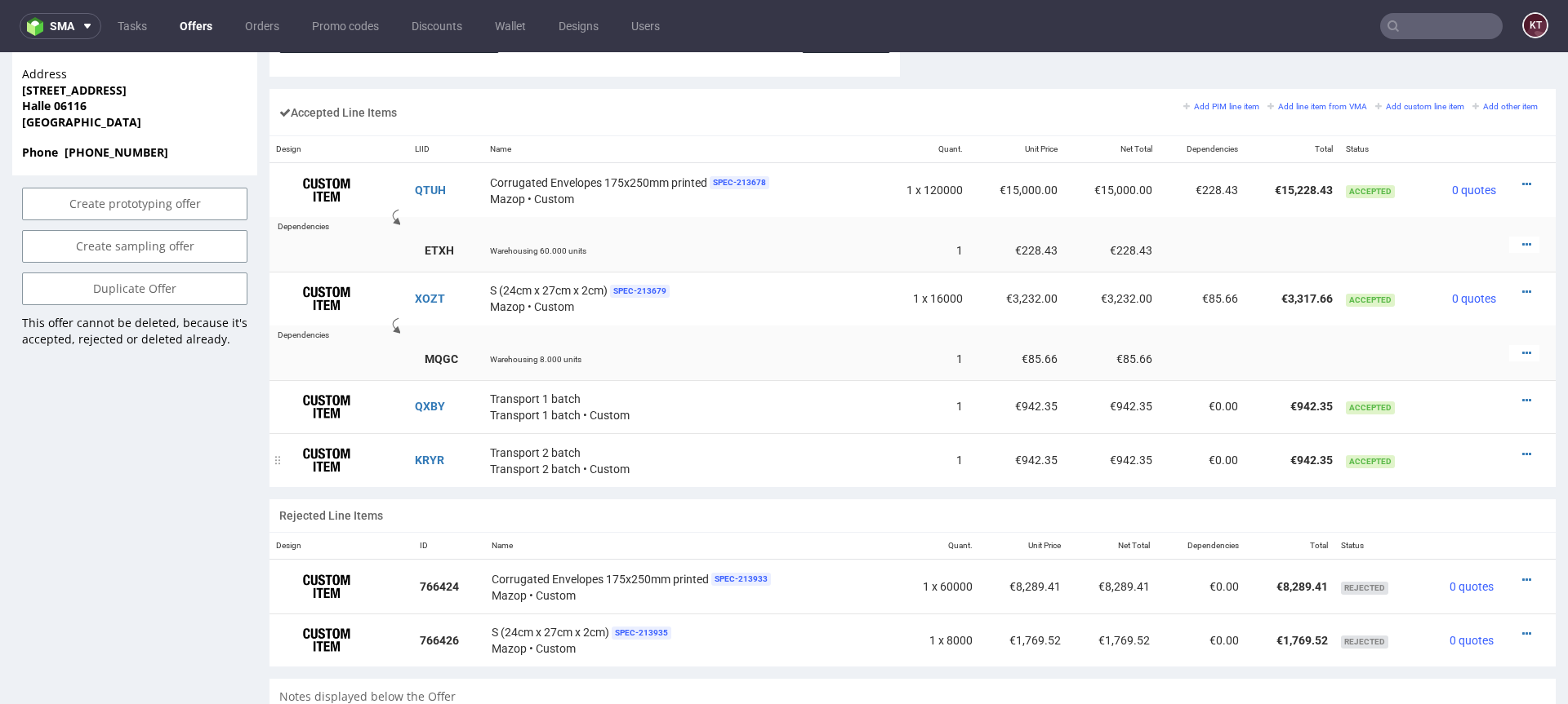
click at [954, 470] on td "1" at bounding box center [922, 460] width 93 height 54
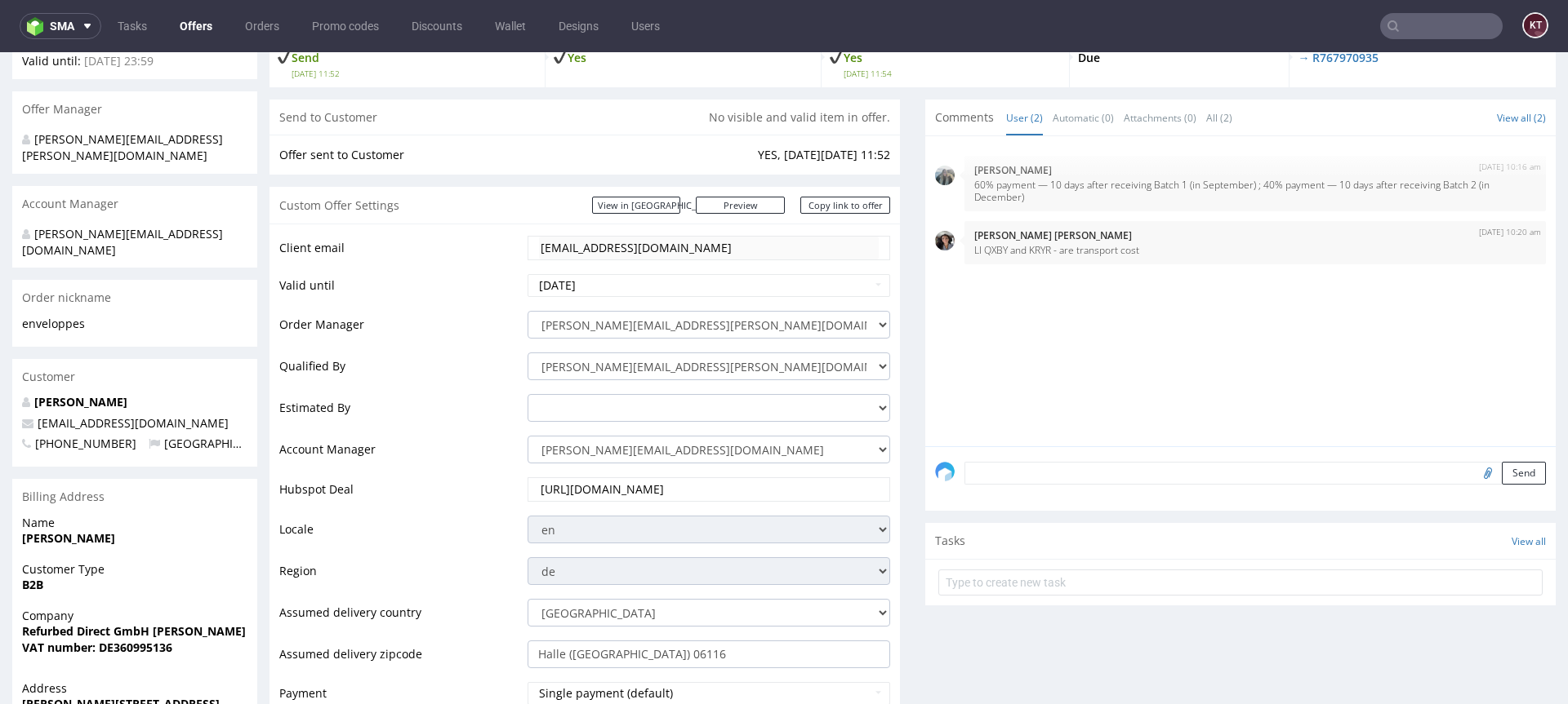
scroll to position [0, 0]
